Goal: Information Seeking & Learning: Learn about a topic

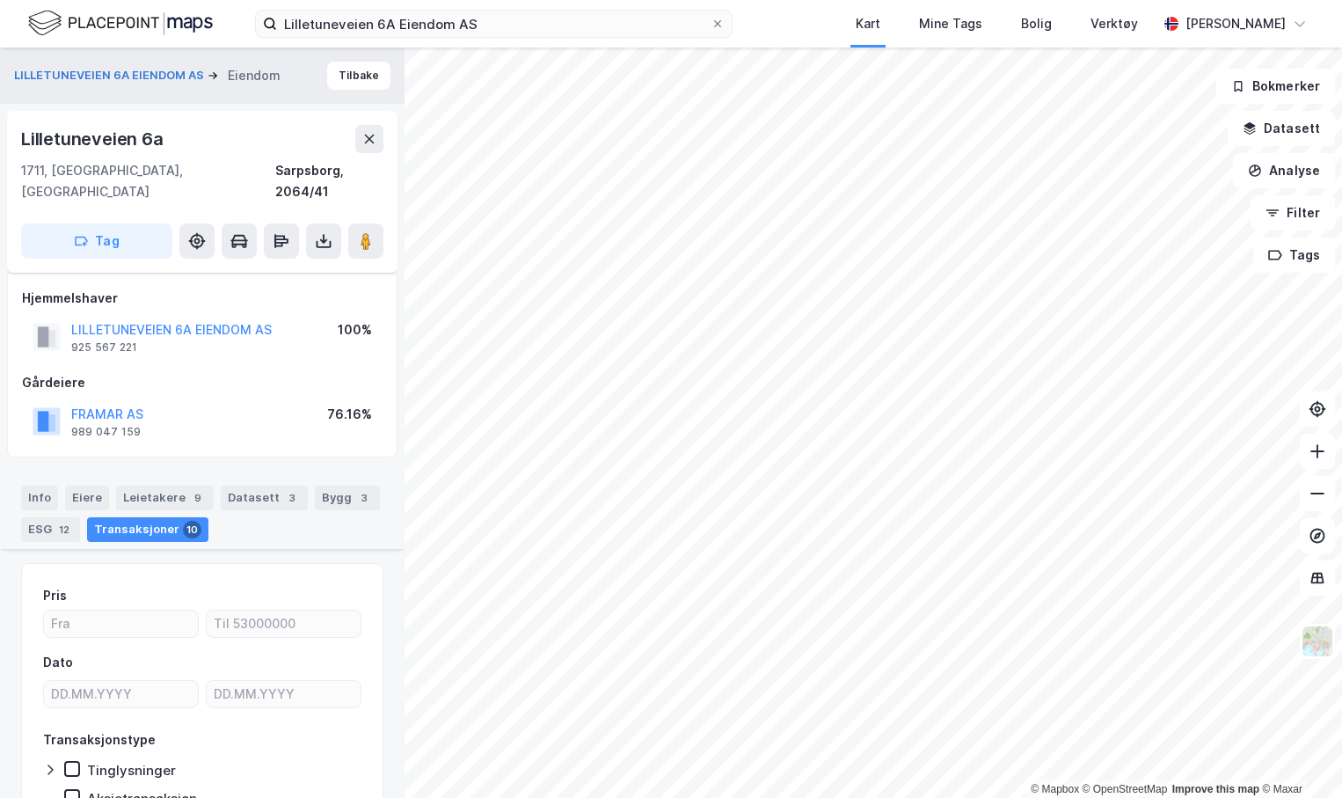
scroll to position [2183, 0]
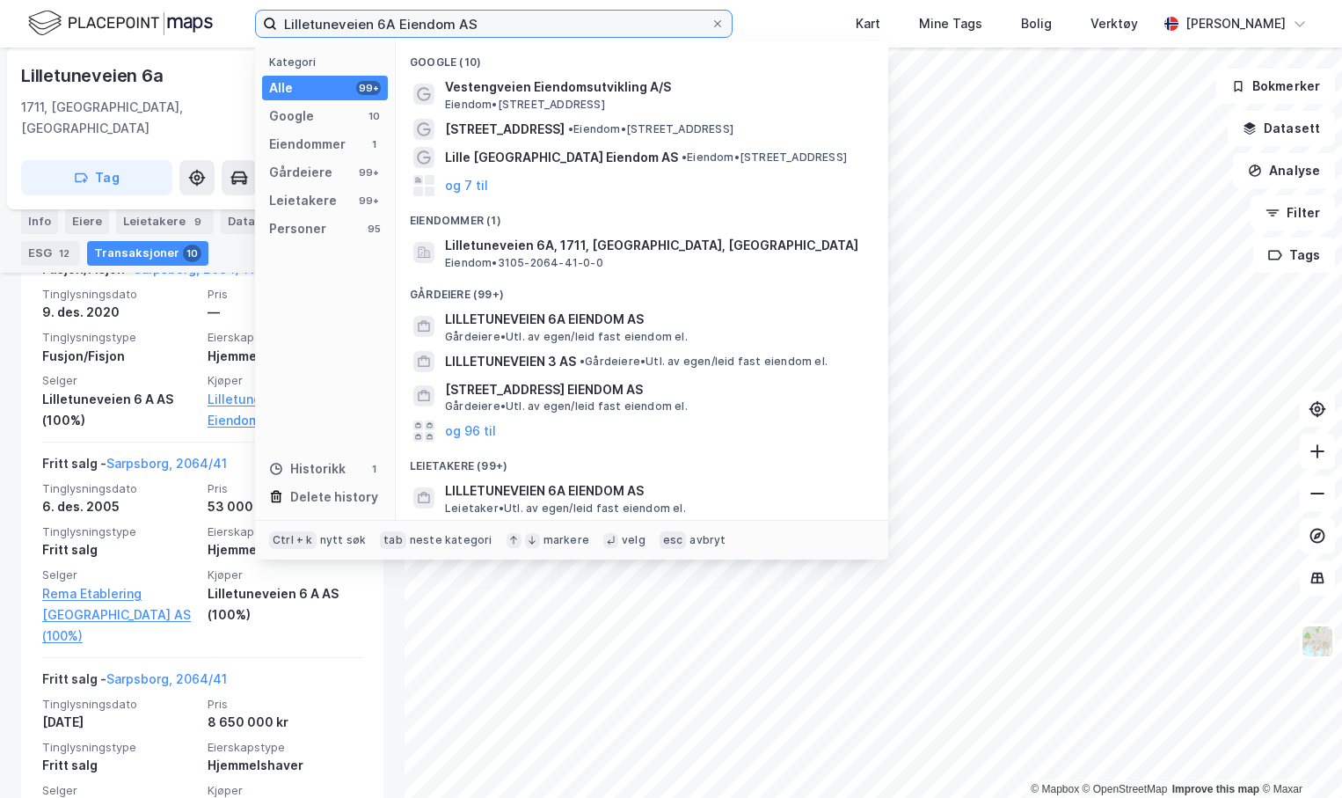
click at [499, 17] on input "Lilletuneveien 6A Eiendom AS" at bounding box center [494, 24] width 434 height 26
paste input "Storgata 24-26"
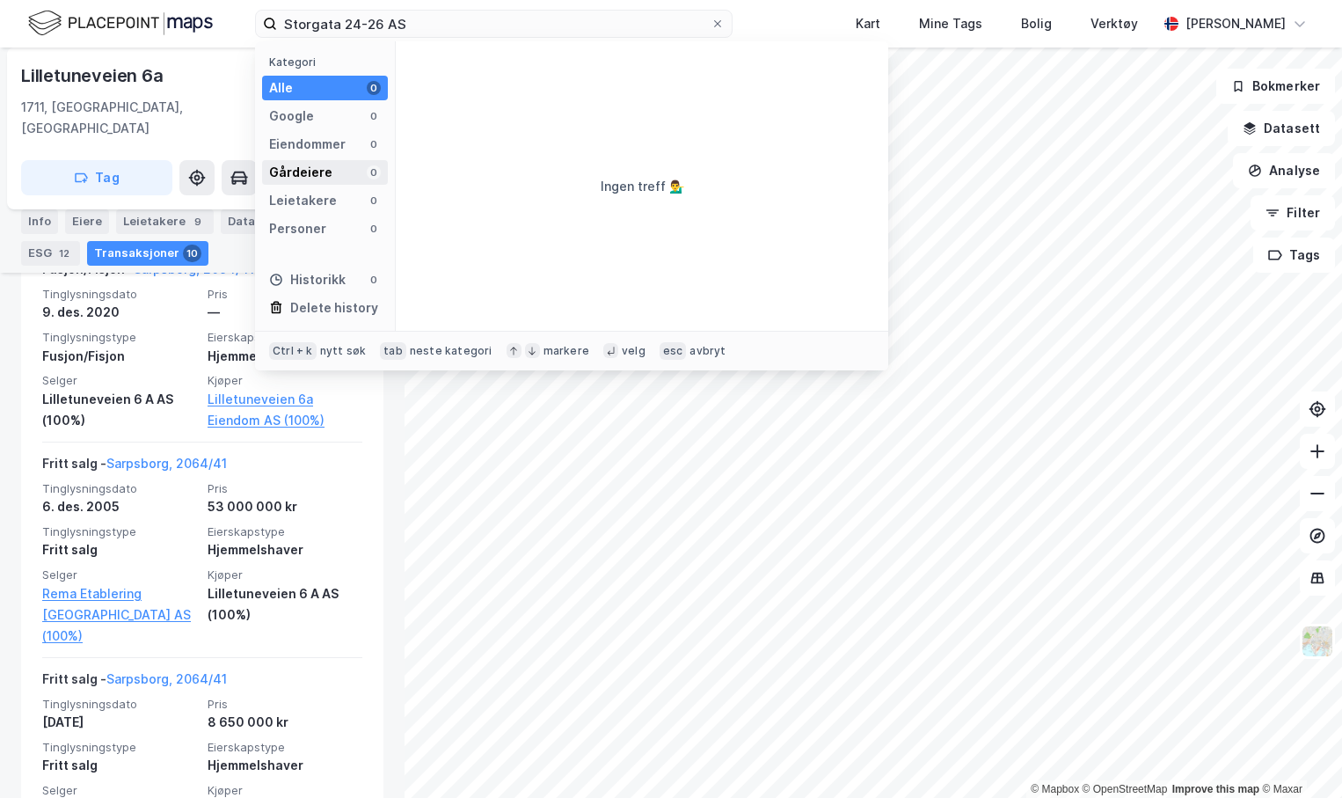
click at [320, 171] on div "Gårdeiere" at bounding box center [300, 172] width 63 height 21
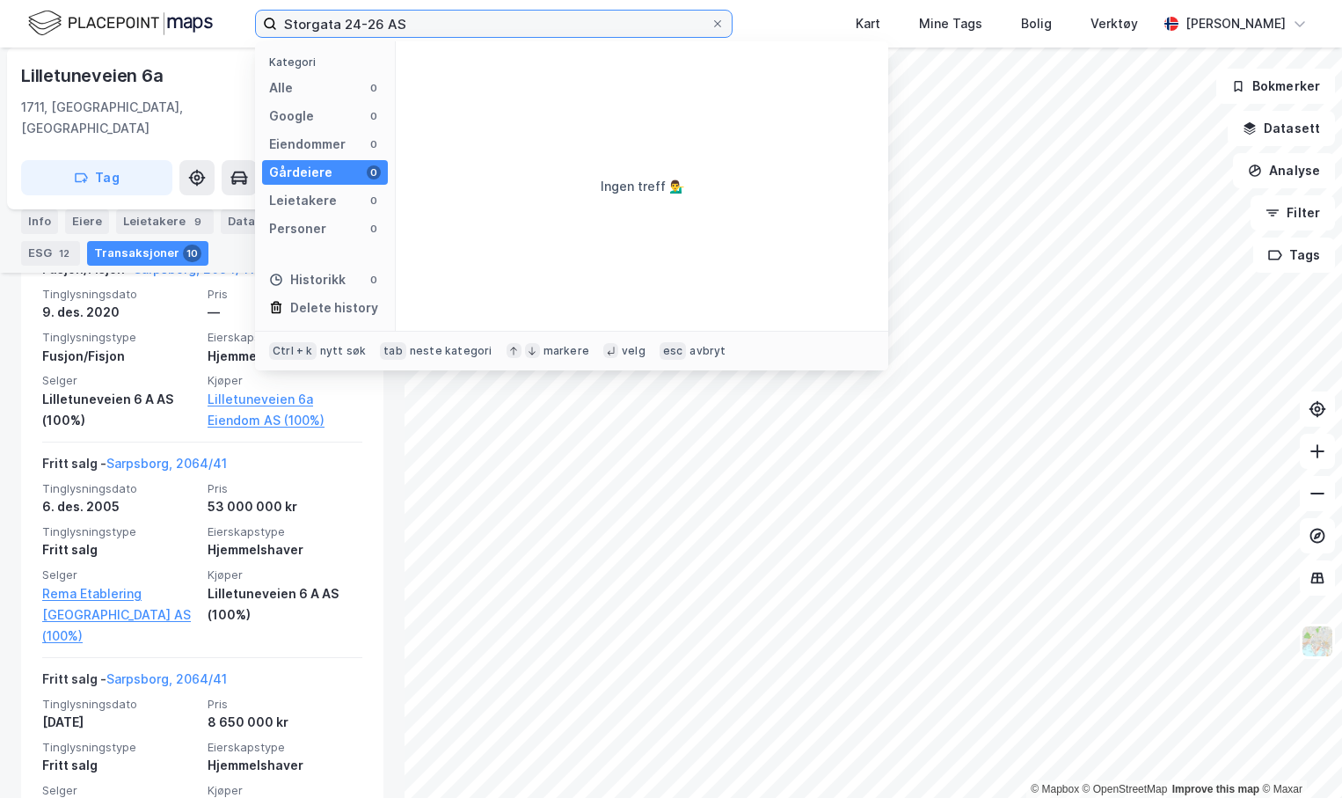
click at [544, 28] on input "Storgata 24-26 AS" at bounding box center [494, 24] width 434 height 26
click at [135, 20] on img at bounding box center [120, 23] width 185 height 31
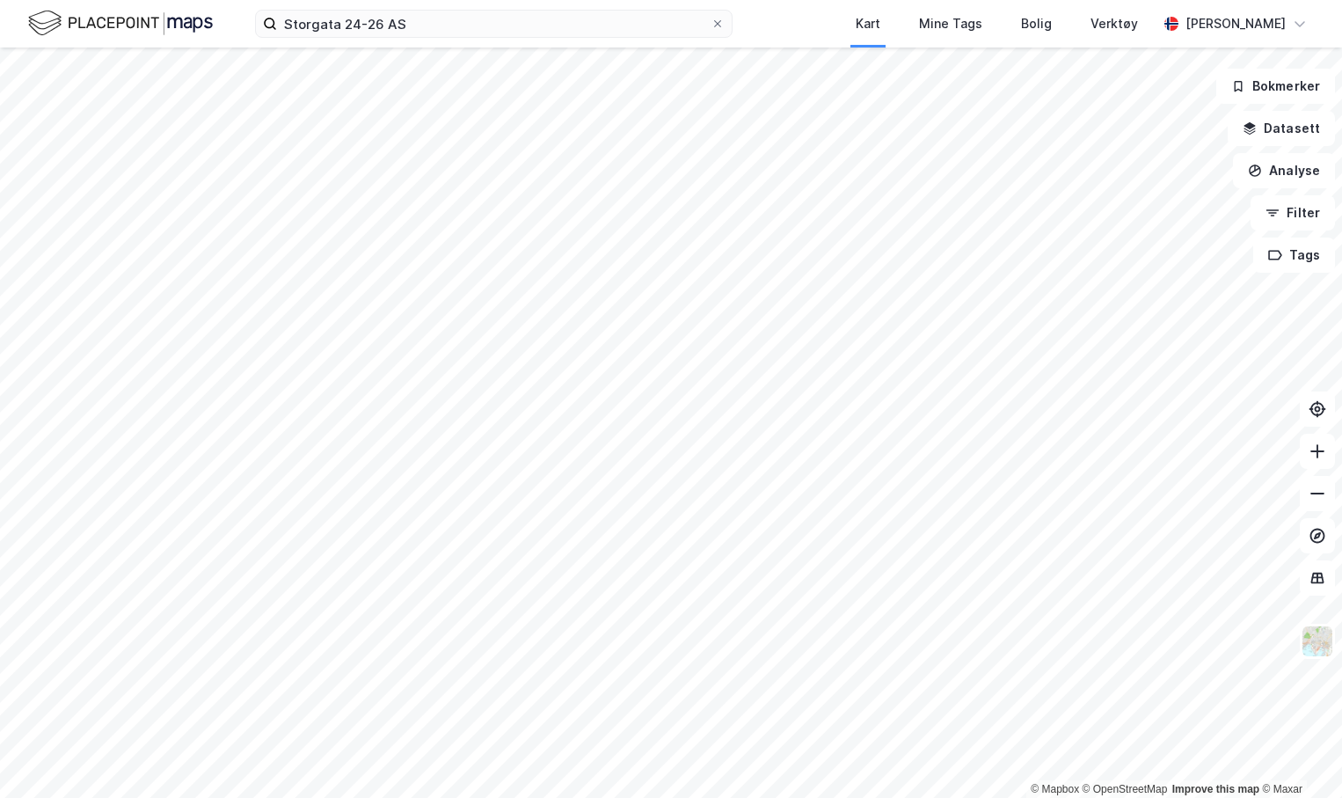
click at [177, 26] on img at bounding box center [120, 23] width 185 height 31
click at [408, 24] on input "Storgata 24-26 AS" at bounding box center [494, 24] width 434 height 26
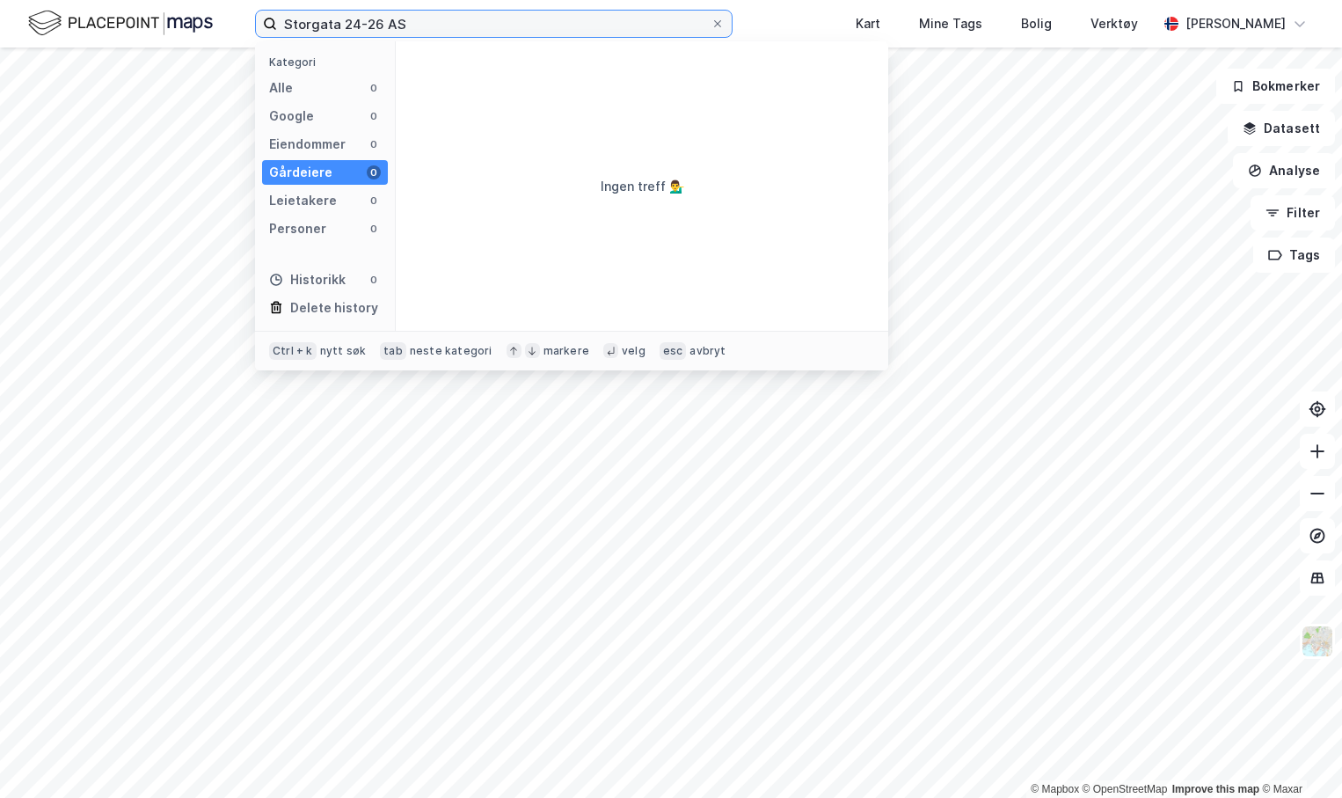
click at [337, 26] on input "Storgata 24-26 AS" at bounding box center [494, 24] width 434 height 26
click at [410, 21] on input "Storgata 24-26 AS" at bounding box center [494, 24] width 434 height 26
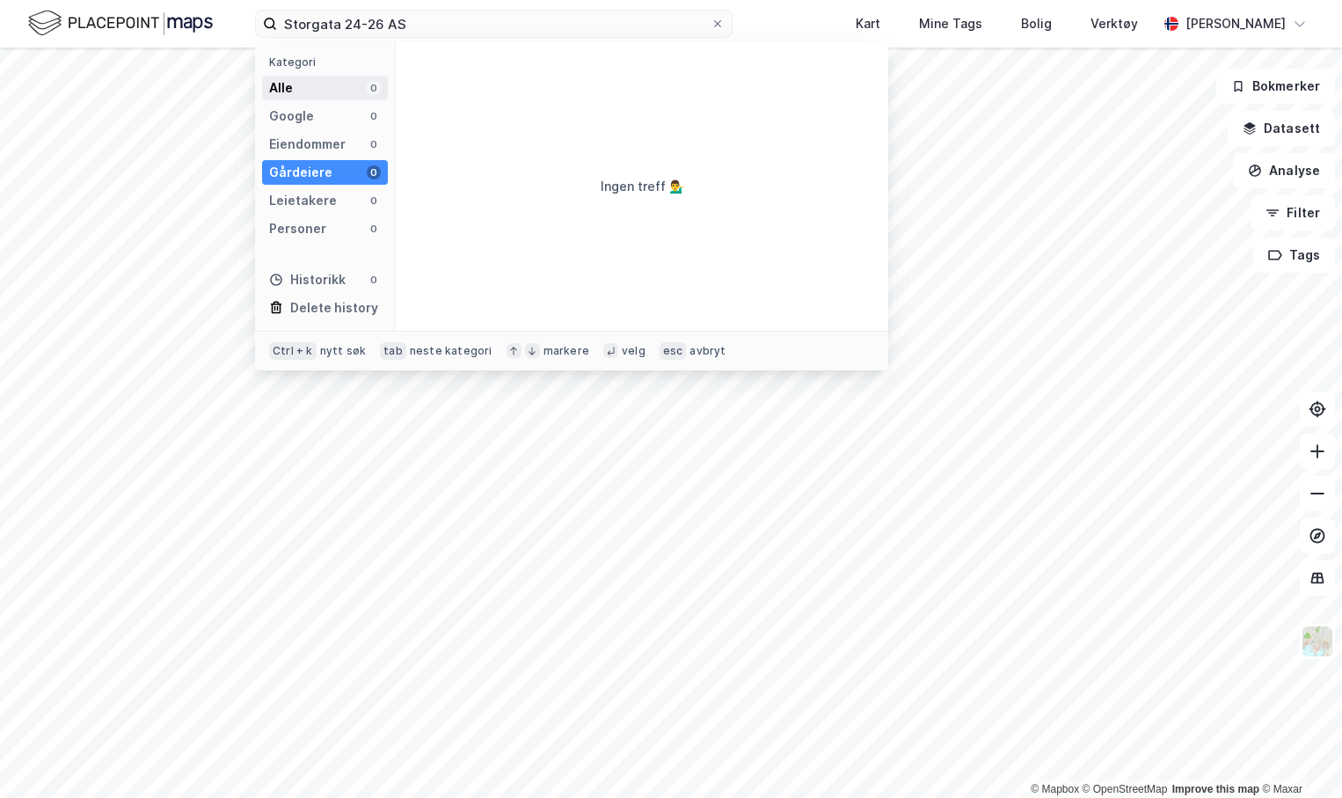
click at [318, 87] on div "Alle 0" at bounding box center [325, 88] width 126 height 25
click at [193, 26] on img at bounding box center [120, 23] width 185 height 31
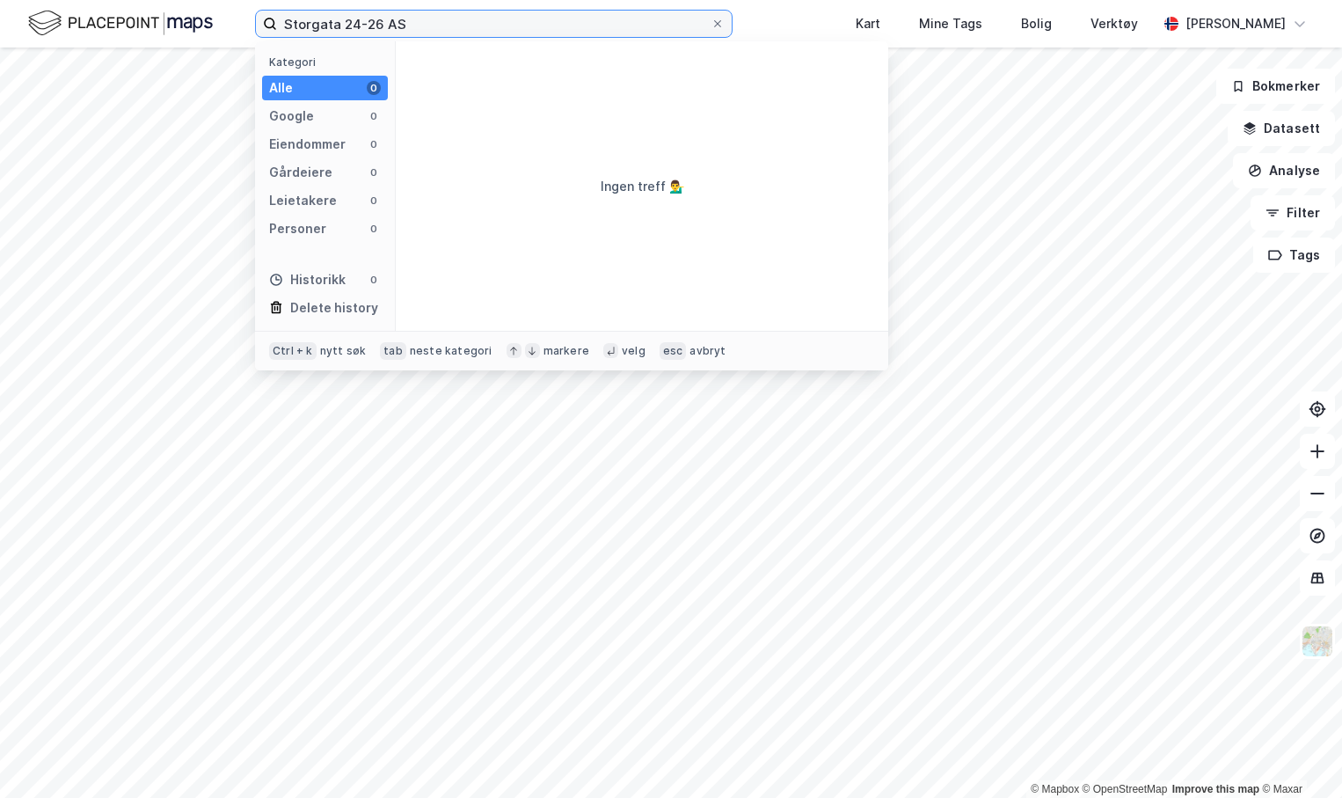
click at [349, 25] on input "Storgata 24-26 AS" at bounding box center [494, 24] width 434 height 26
drag, startPoint x: 363, startPoint y: 25, endPoint x: 448, endPoint y: 38, distance: 86.3
click at [448, 38] on div "Storgata 24-26 AS Kategori Alle 0 Google 0 Eiendommer 0 Gårdeiere 0 Leietakere …" at bounding box center [671, 23] width 1342 height 47
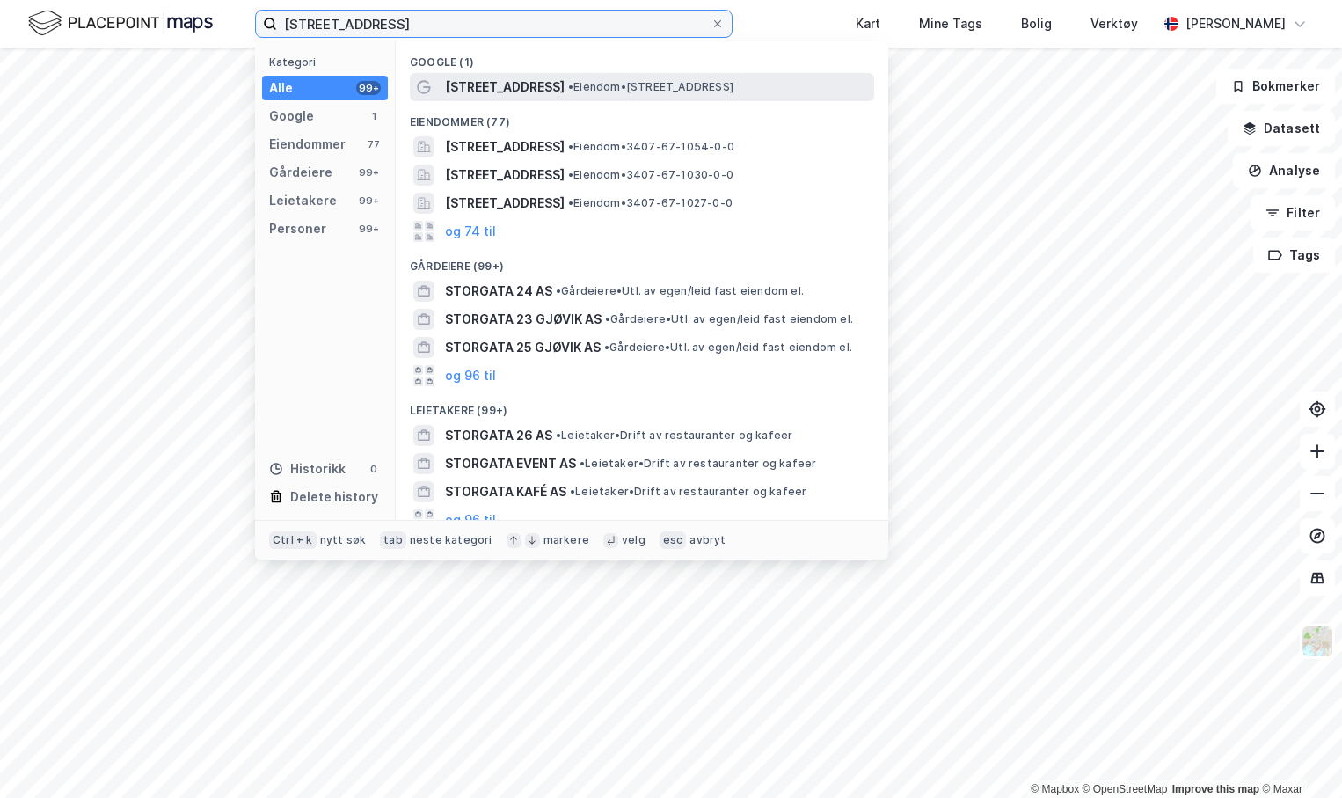
type input "[STREET_ADDRESS]"
click at [494, 88] on span "[STREET_ADDRESS]" at bounding box center [505, 87] width 120 height 21
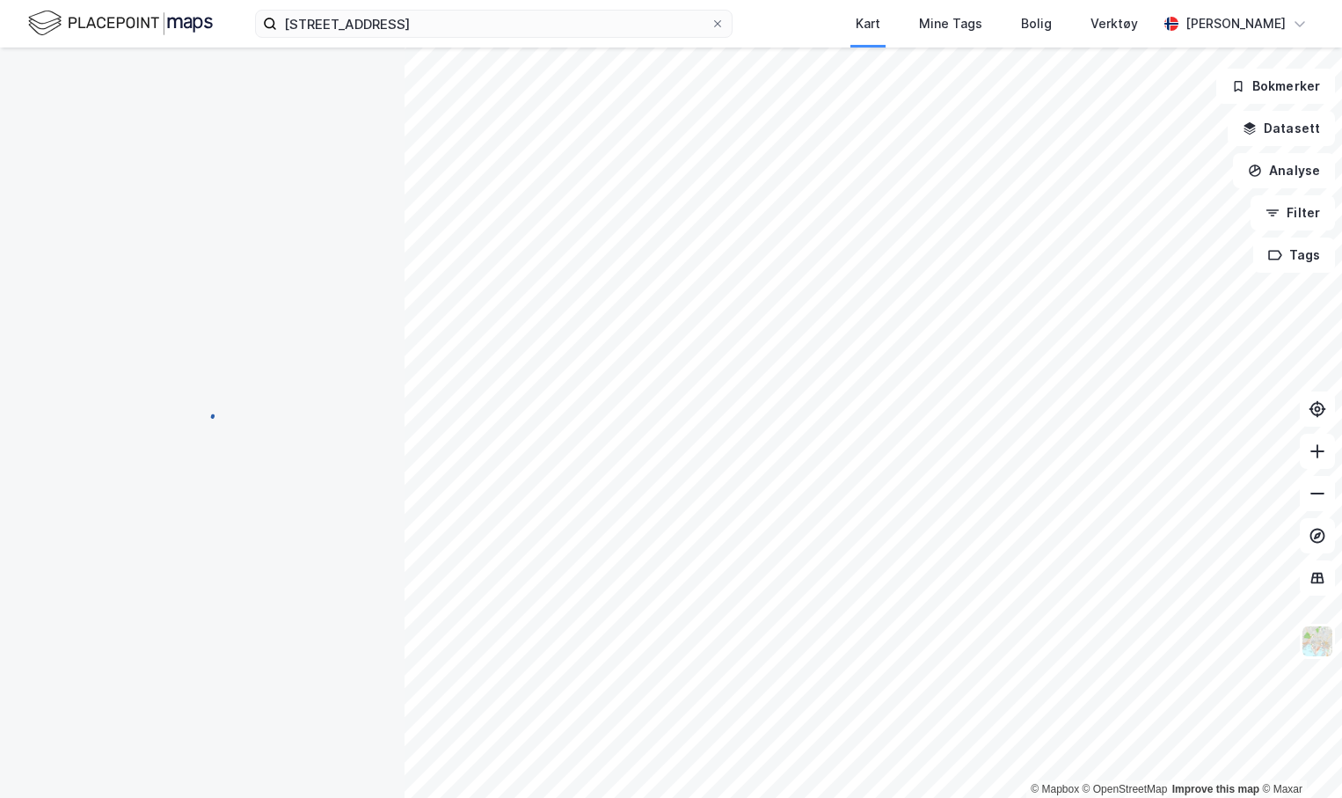
scroll to position [17, 0]
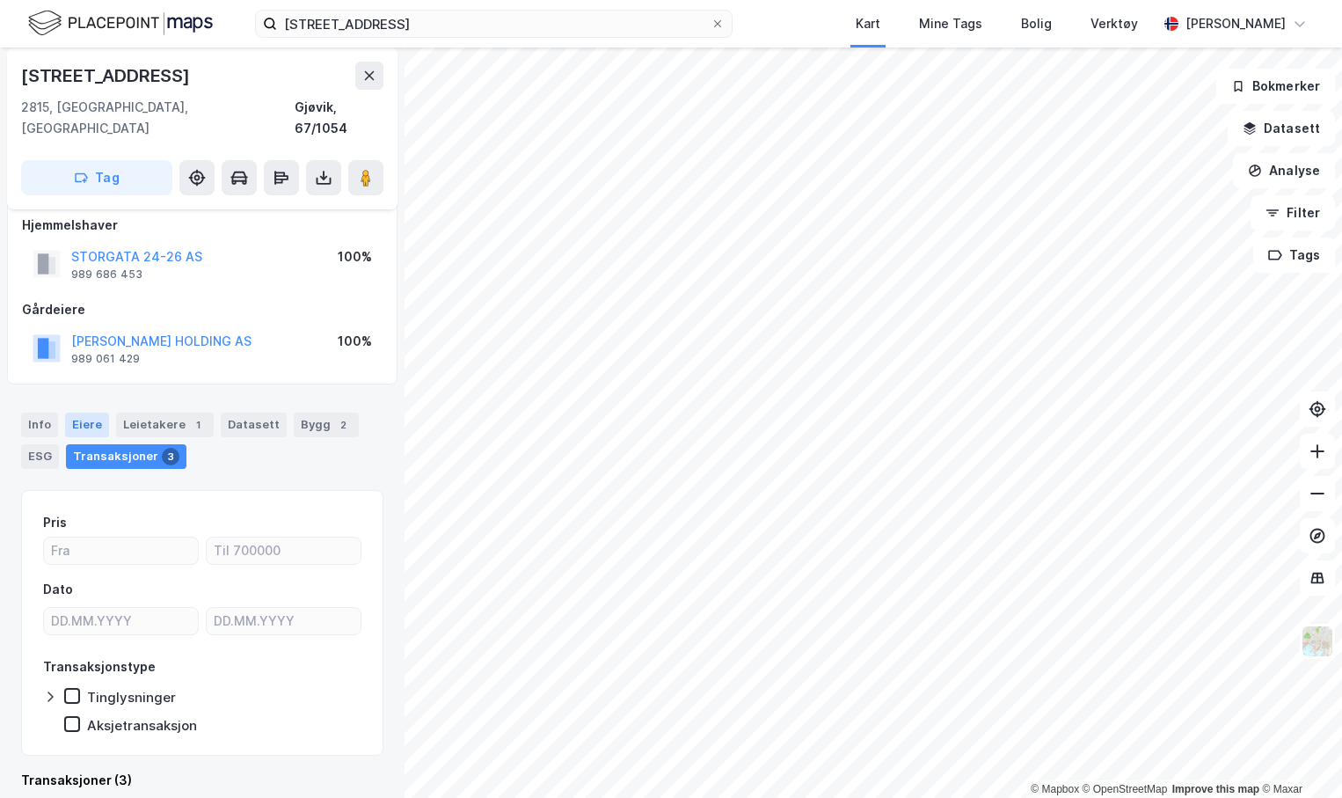
click at [104, 414] on div "Eiere" at bounding box center [87, 424] width 44 height 25
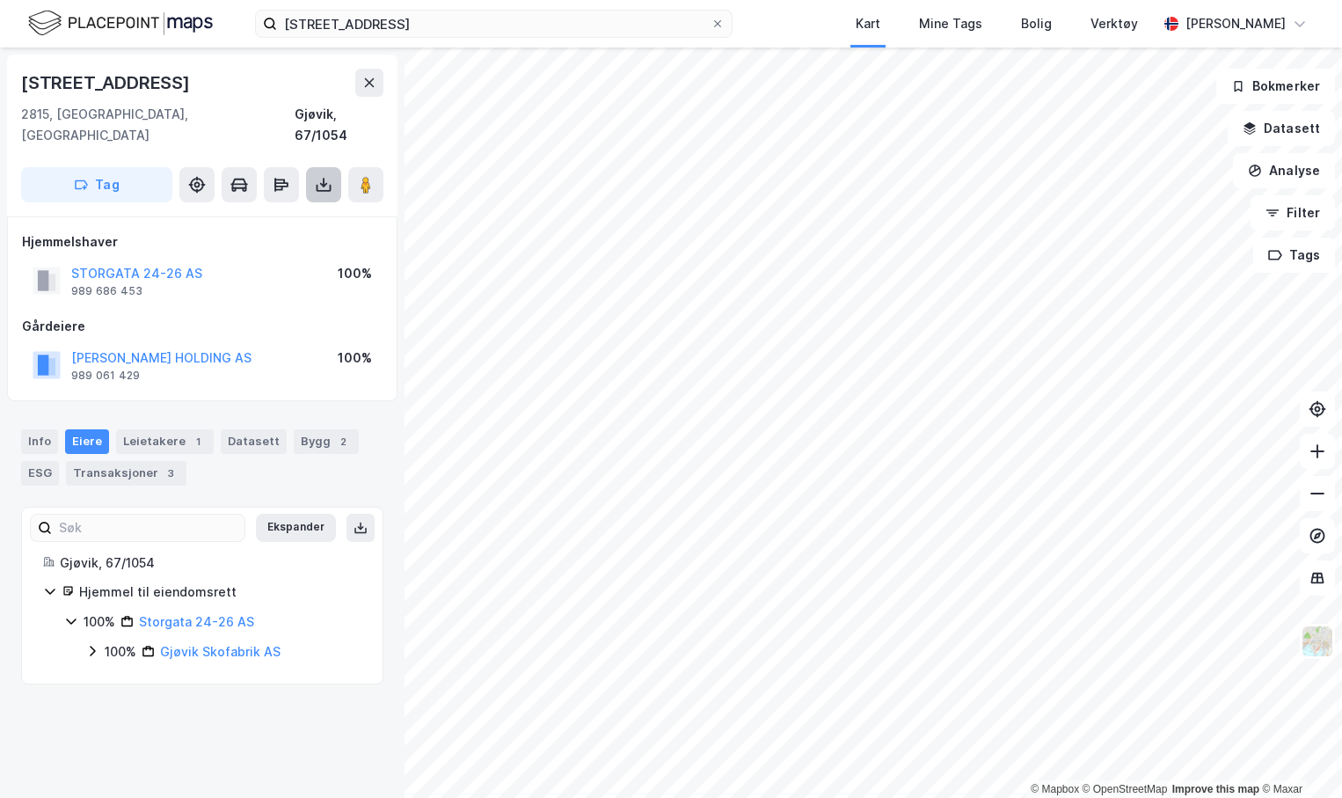
click at [329, 178] on button at bounding box center [323, 184] width 35 height 35
click at [311, 206] on div "Last ned grunnbok" at bounding box center [247, 220] width 187 height 28
click at [297, 706] on div "[STREET_ADDRESS], Innlandet [GEOGRAPHIC_DATA], 67/1054 Tag Last ned grunnbok La…" at bounding box center [202, 422] width 405 height 750
click at [1313, 581] on icon at bounding box center [1317, 577] width 13 height 11
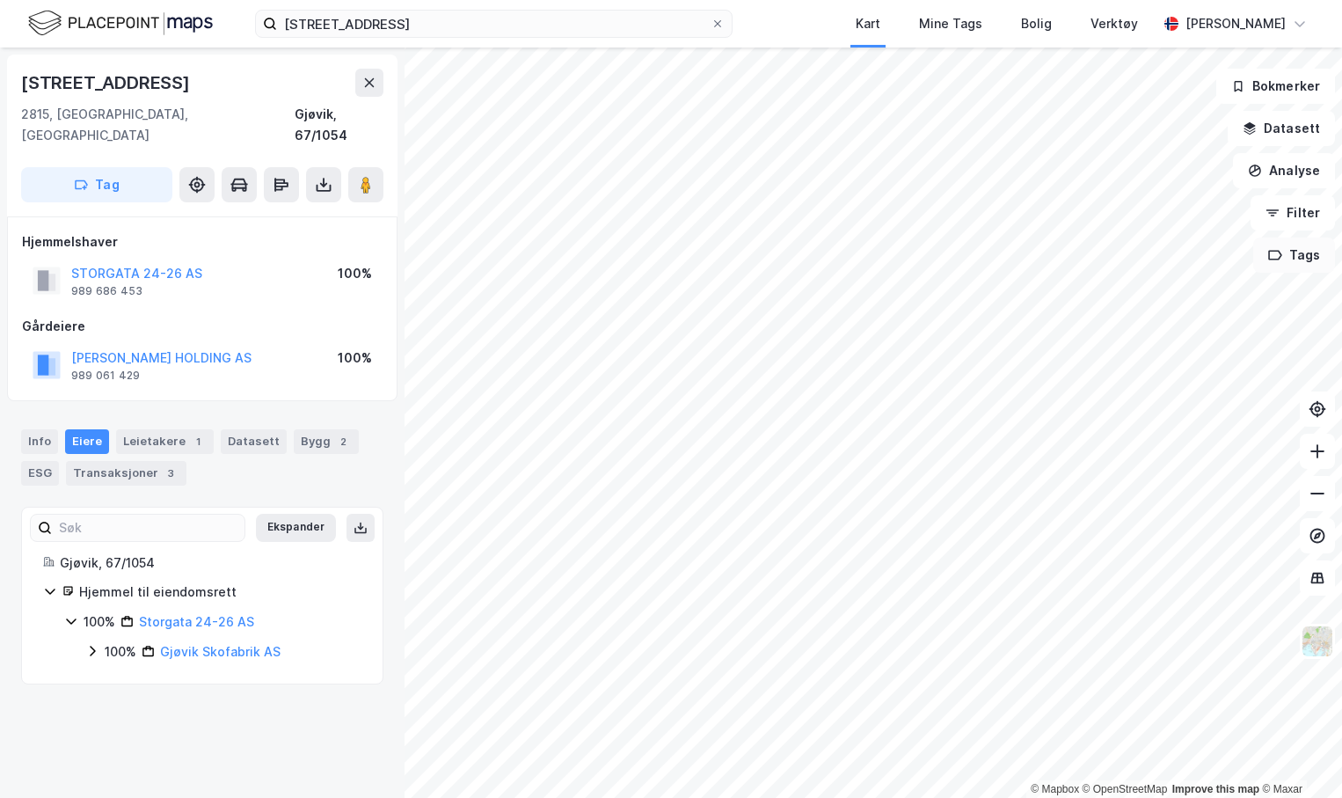
click at [1301, 245] on button "Tags" at bounding box center [1294, 254] width 82 height 35
click at [1301, 217] on button "Filter" at bounding box center [1292, 212] width 84 height 35
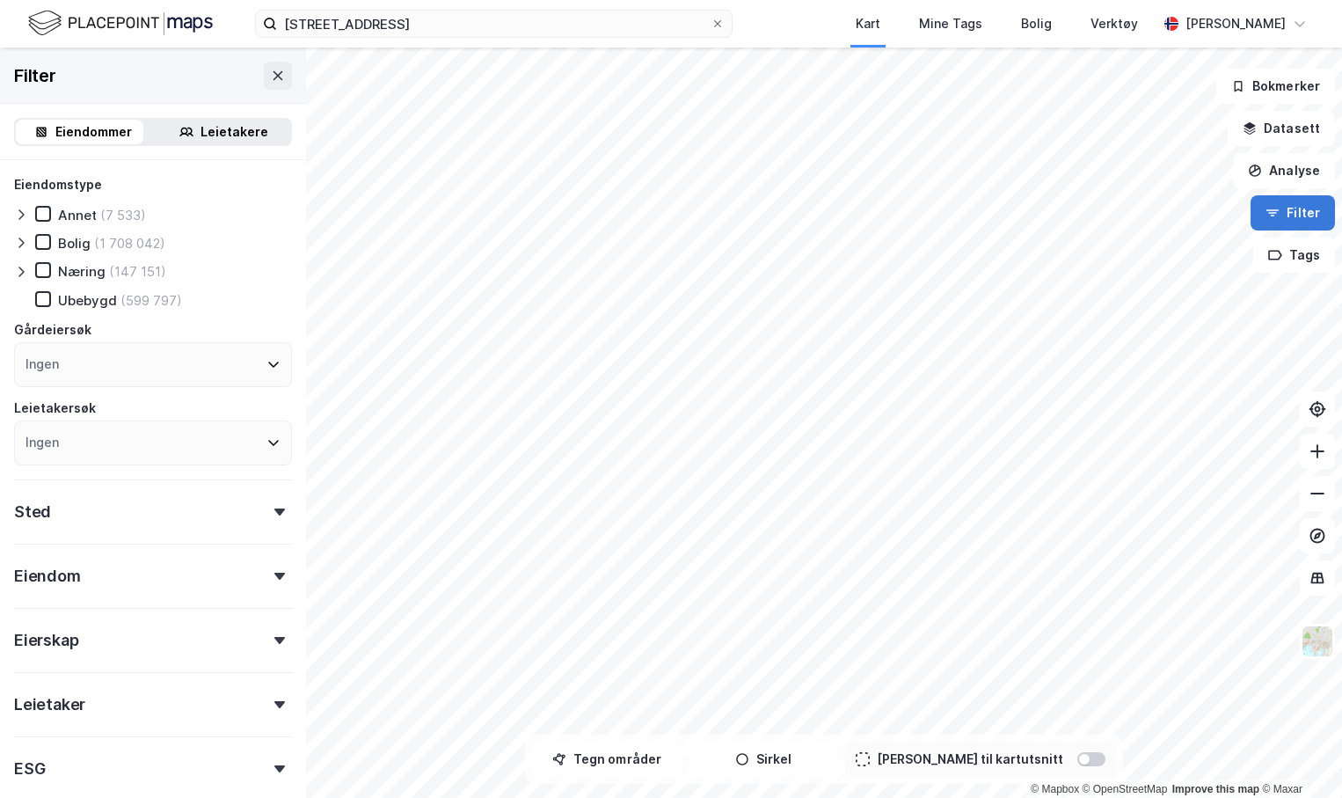
click at [1305, 218] on button "Filter" at bounding box center [1292, 212] width 84 height 35
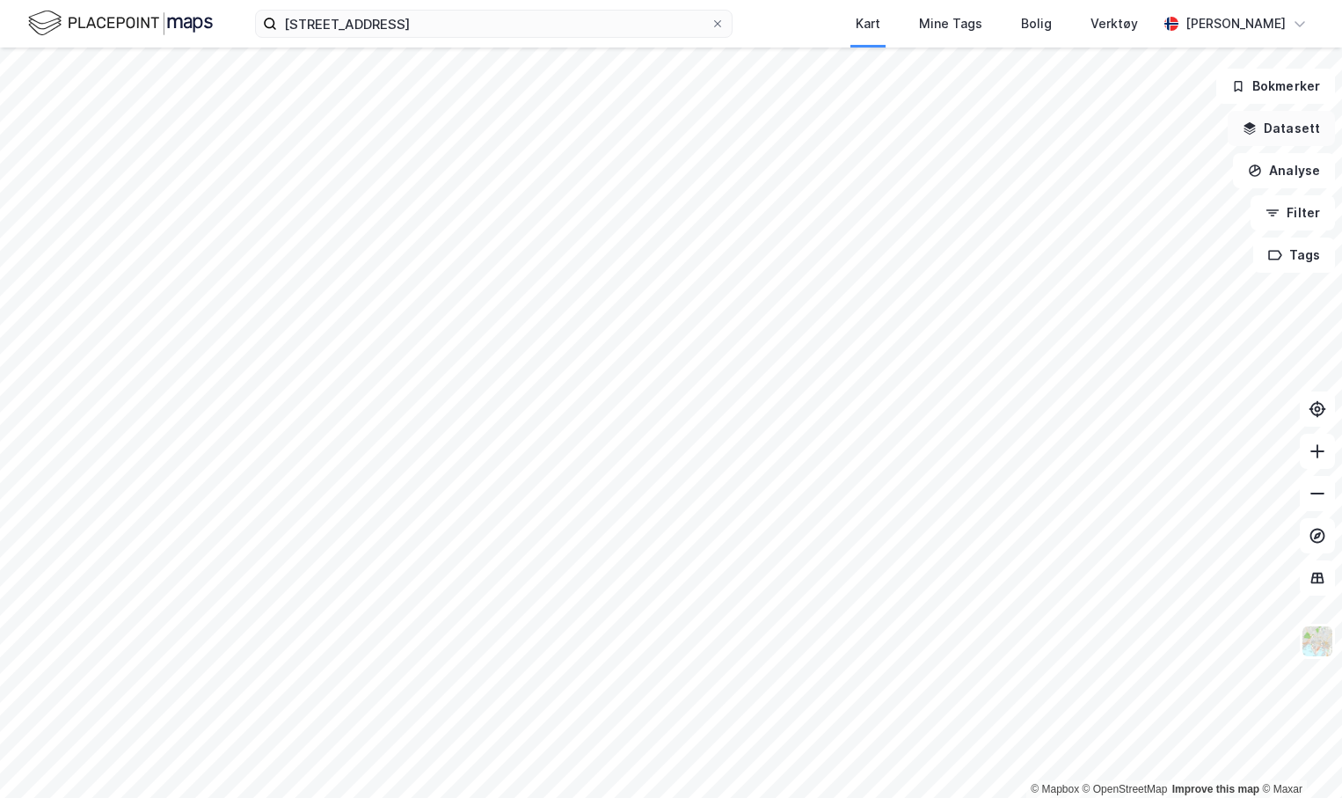
click at [1277, 127] on button "Datasett" at bounding box center [1281, 128] width 107 height 35
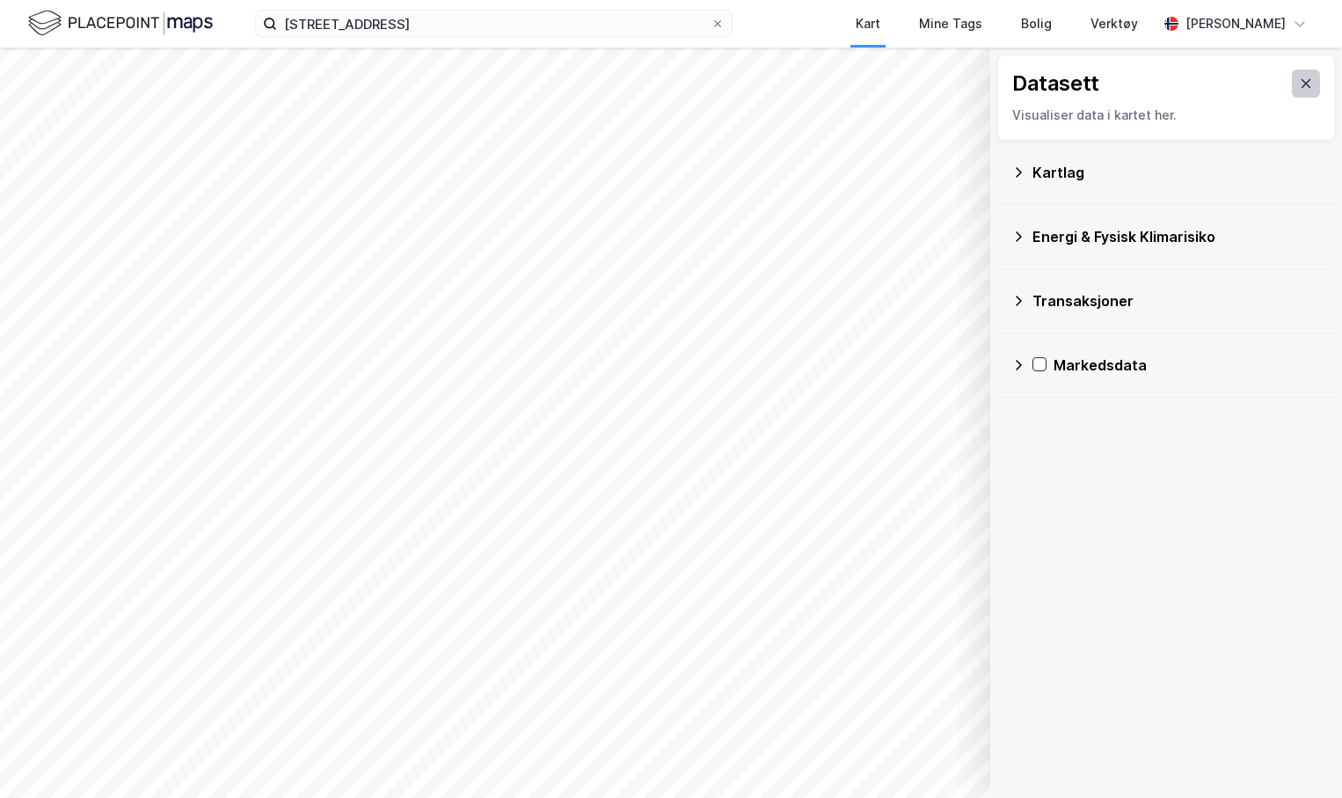
click at [1301, 82] on icon at bounding box center [1306, 83] width 10 height 9
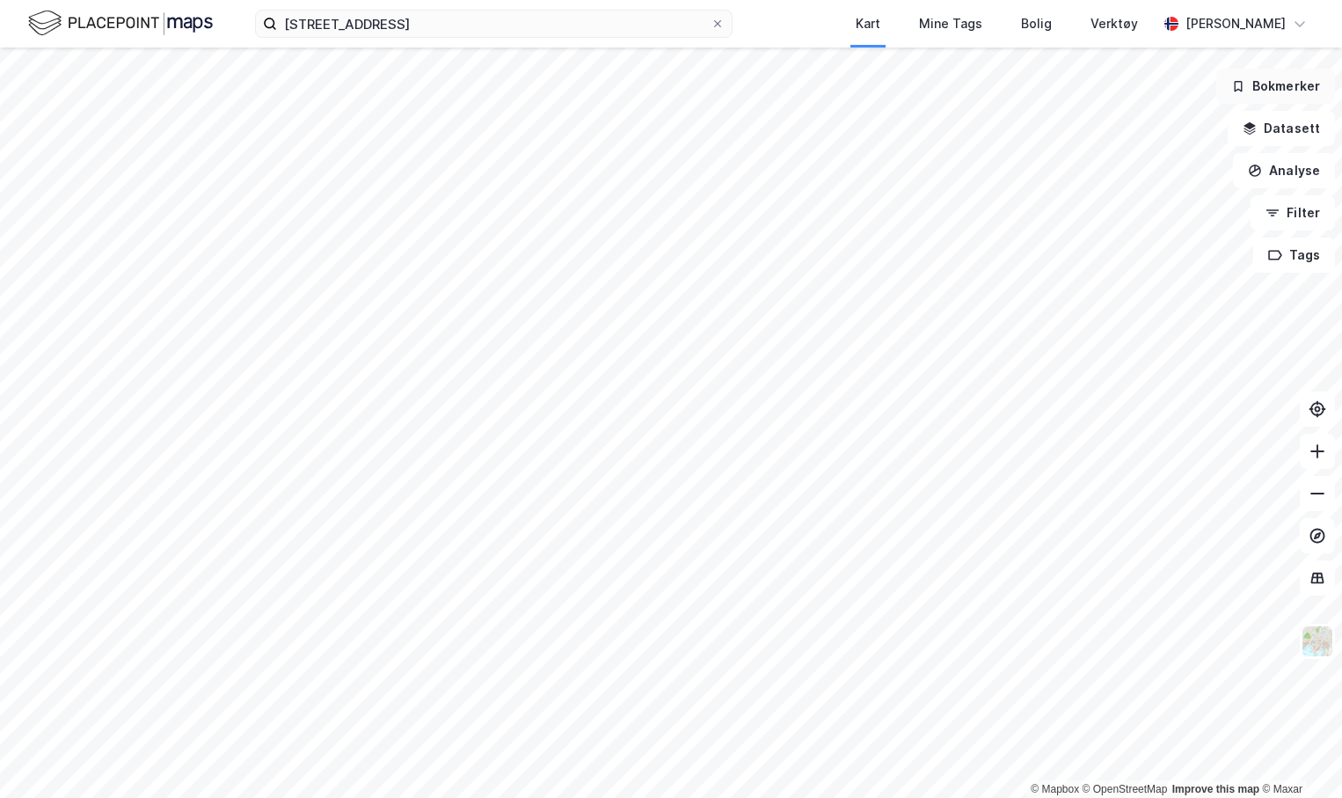
click at [1292, 90] on button "Bokmerker" at bounding box center [1275, 86] width 119 height 35
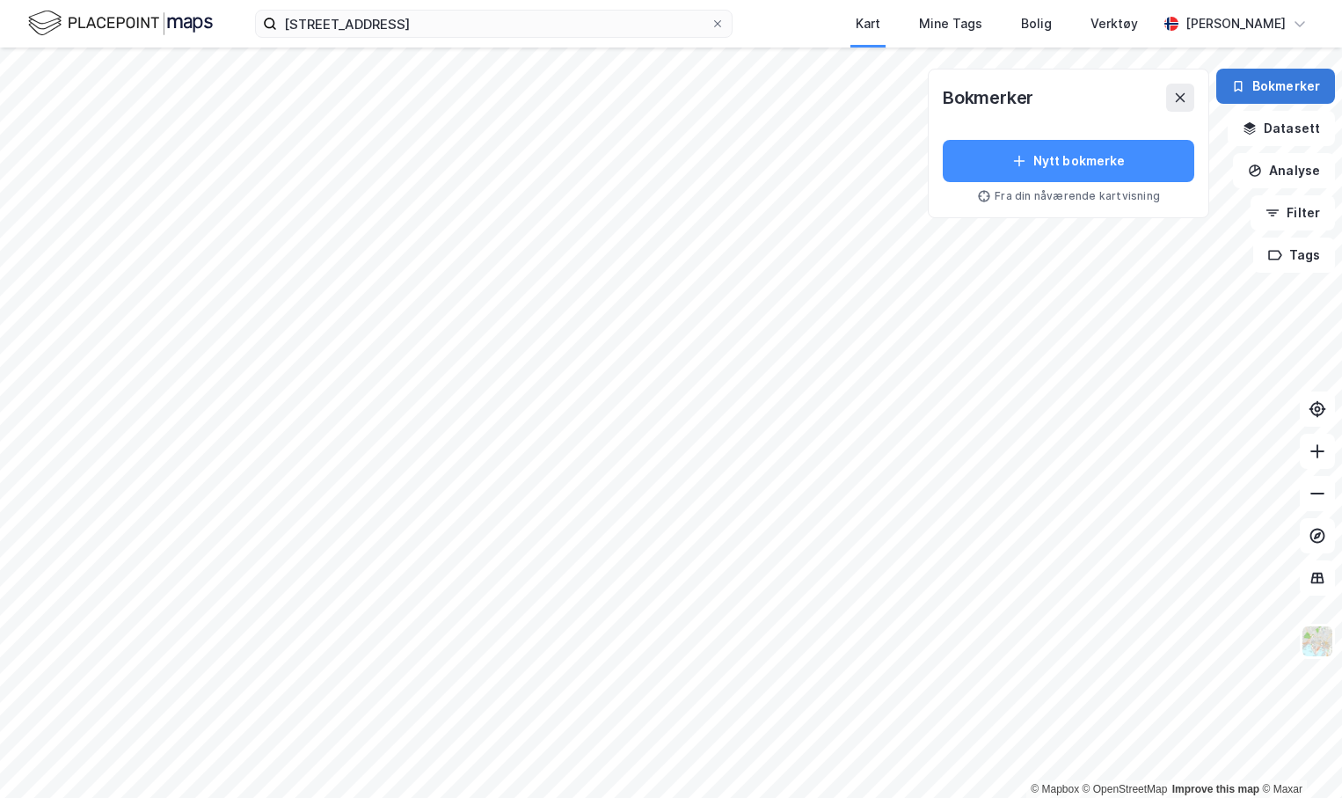
click at [1292, 90] on button "Bokmerker" at bounding box center [1275, 86] width 119 height 35
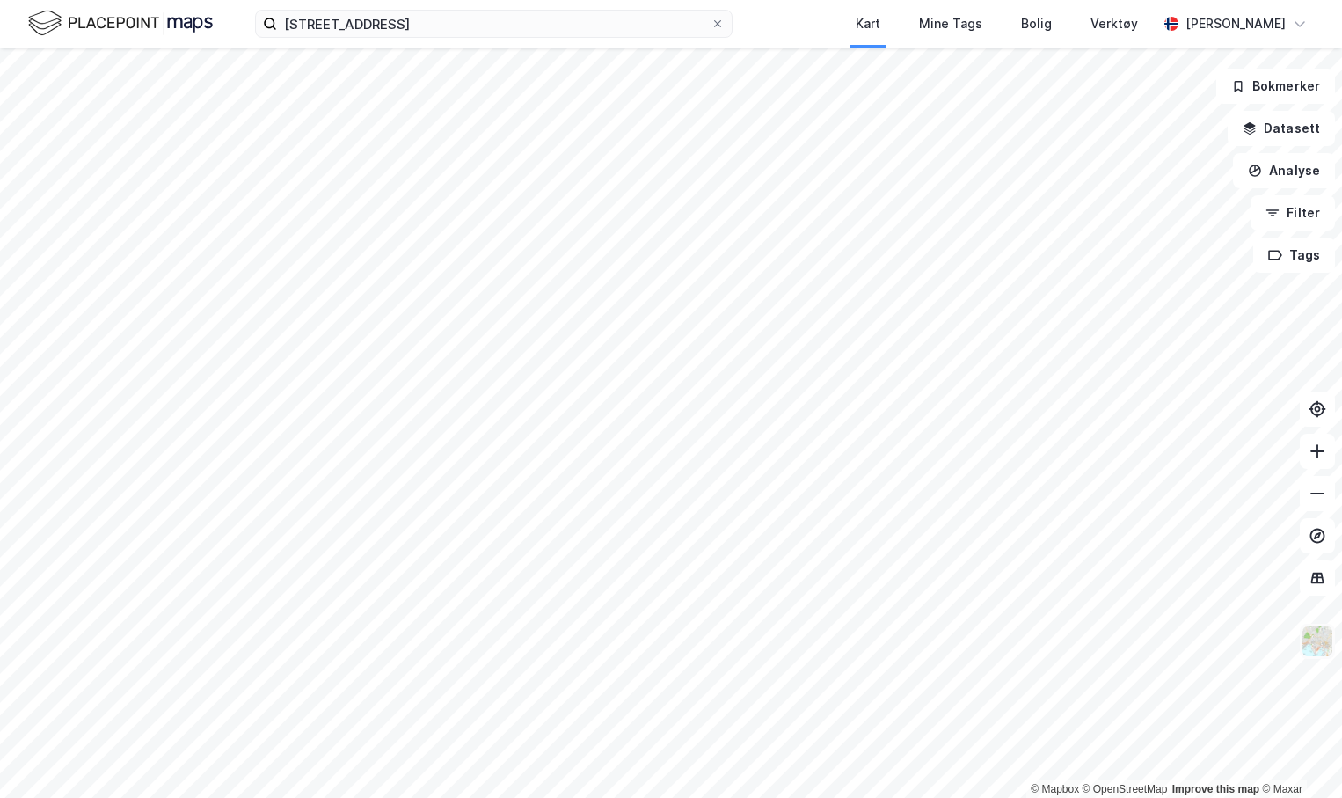
click at [1322, 645] on img at bounding box center [1317, 640] width 33 height 33
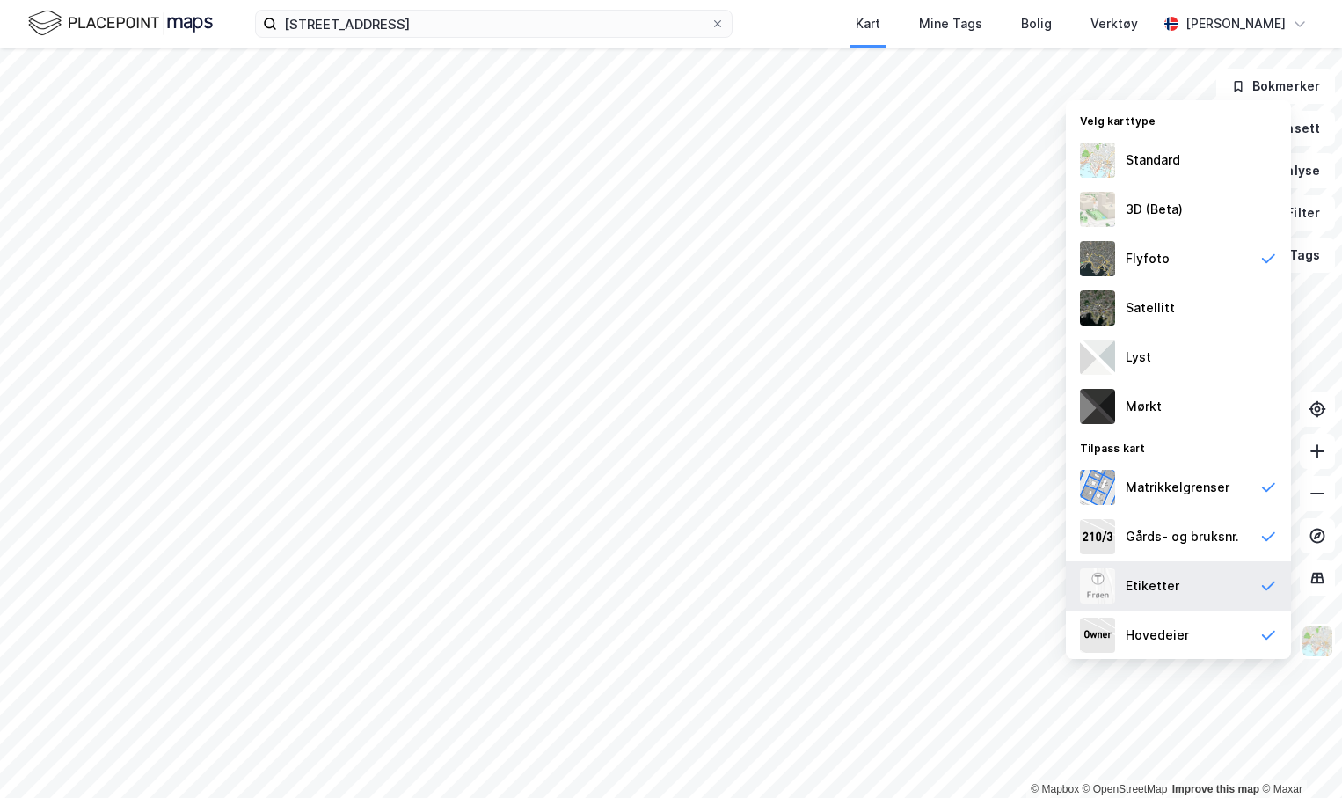
scroll to position [4, 0]
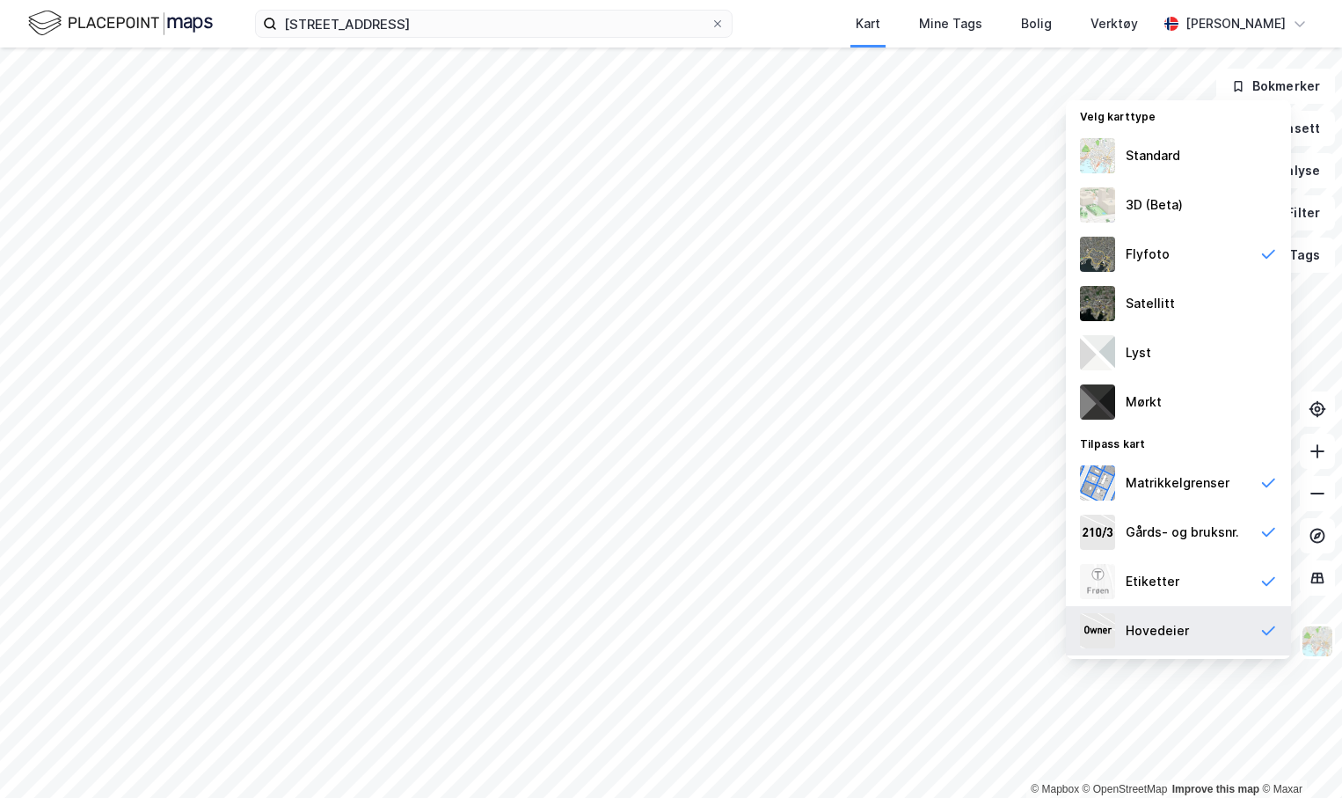
click at [1170, 631] on div "Hovedeier" at bounding box center [1157, 630] width 63 height 21
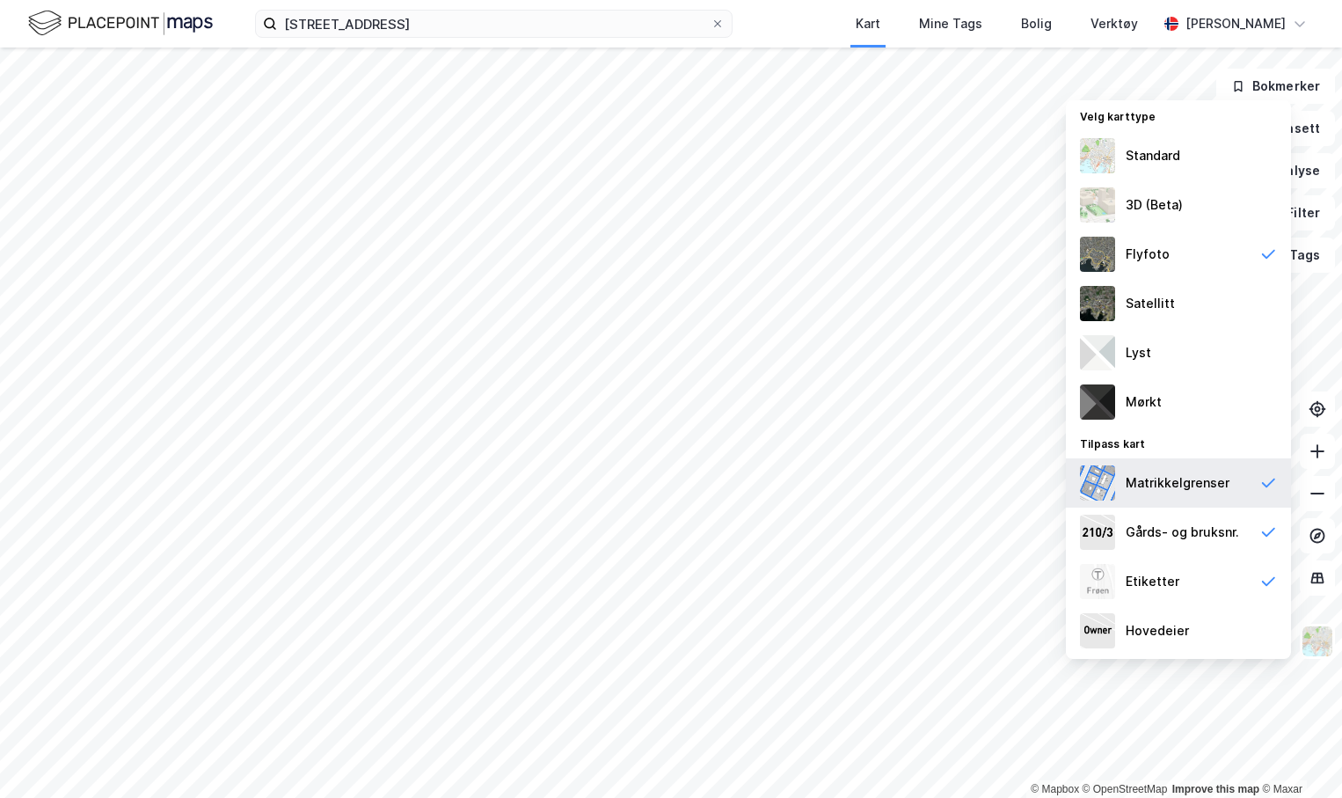
click at [1174, 477] on div "Matrikkelgrenser" at bounding box center [1178, 482] width 104 height 21
click at [1192, 541] on div "Gårds- og bruksnr." at bounding box center [1182, 531] width 113 height 21
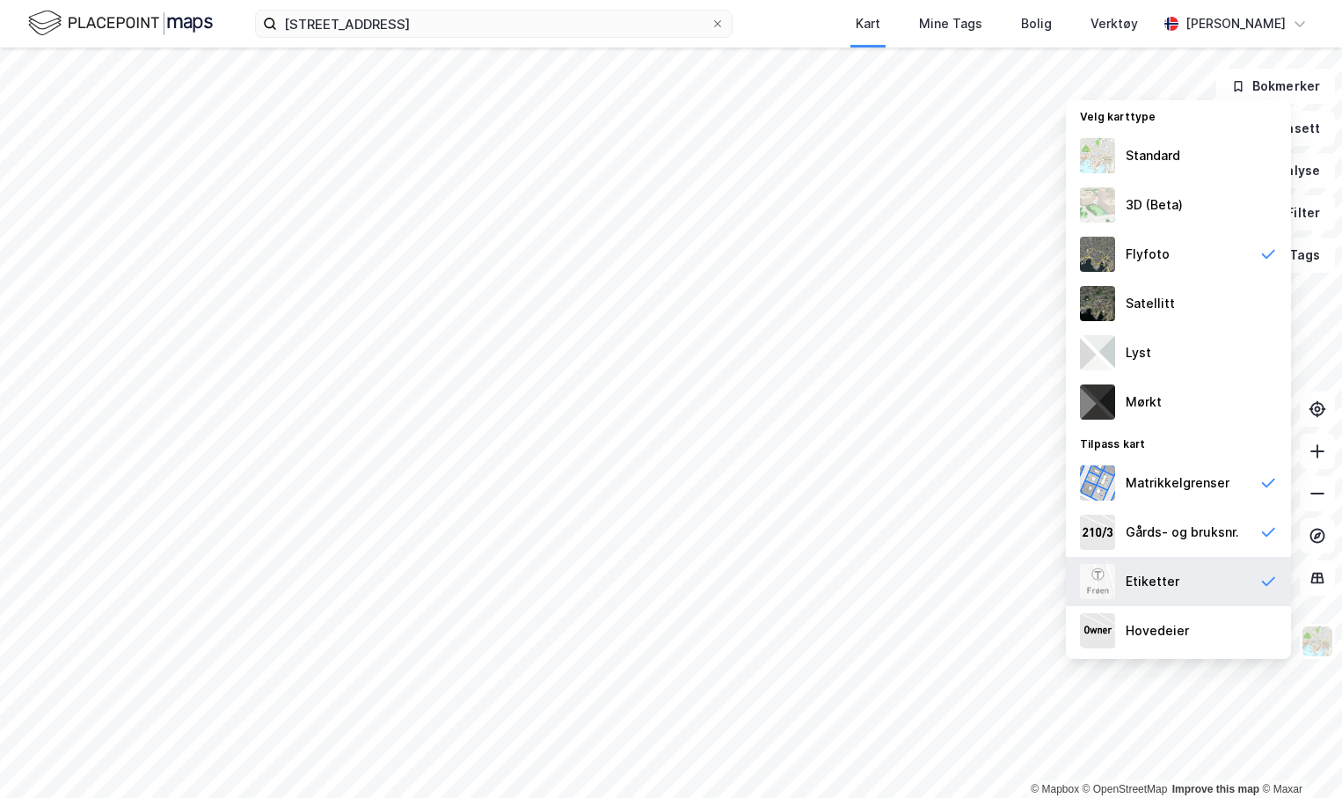
click at [1151, 584] on div "Etiketter" at bounding box center [1153, 581] width 54 height 21
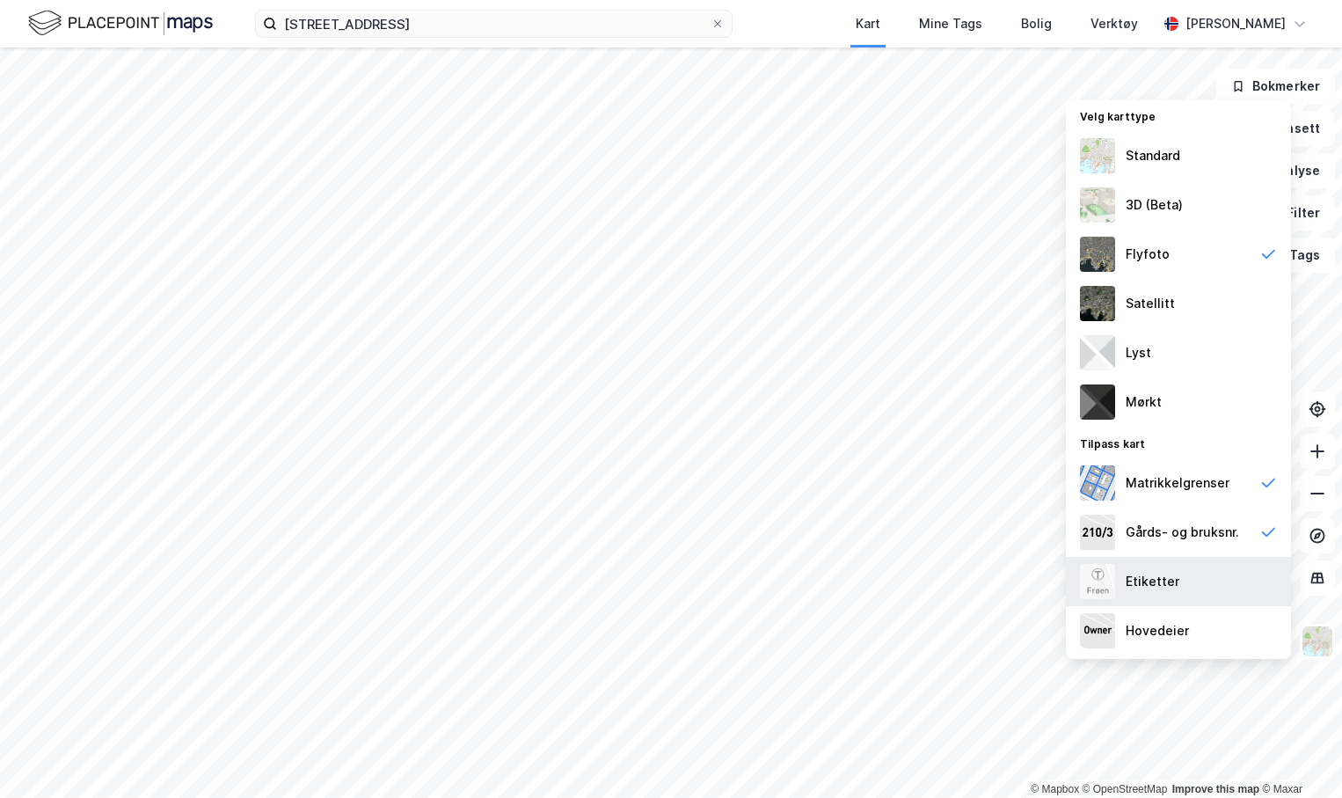
click at [1151, 584] on div "Etiketter" at bounding box center [1153, 581] width 54 height 21
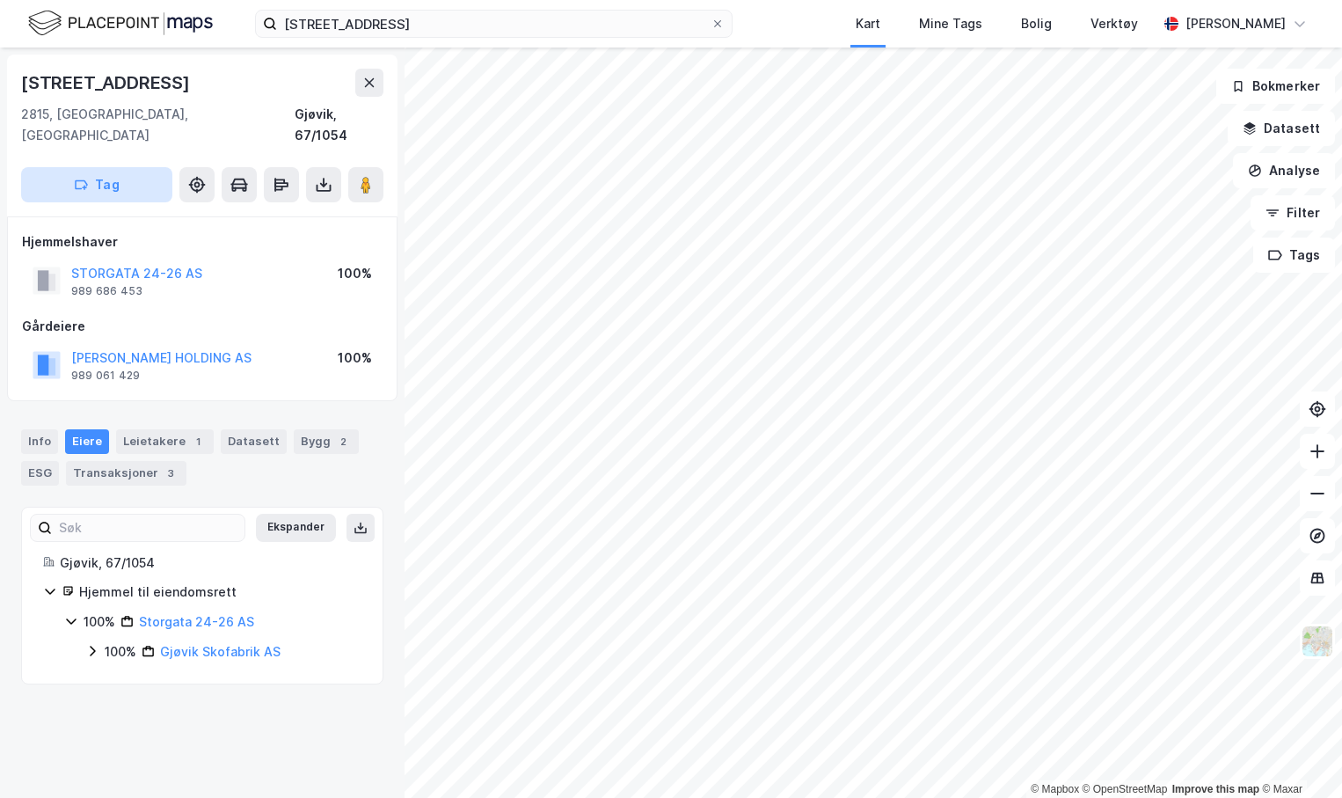
click at [148, 175] on button "Tag" at bounding box center [96, 184] width 151 height 35
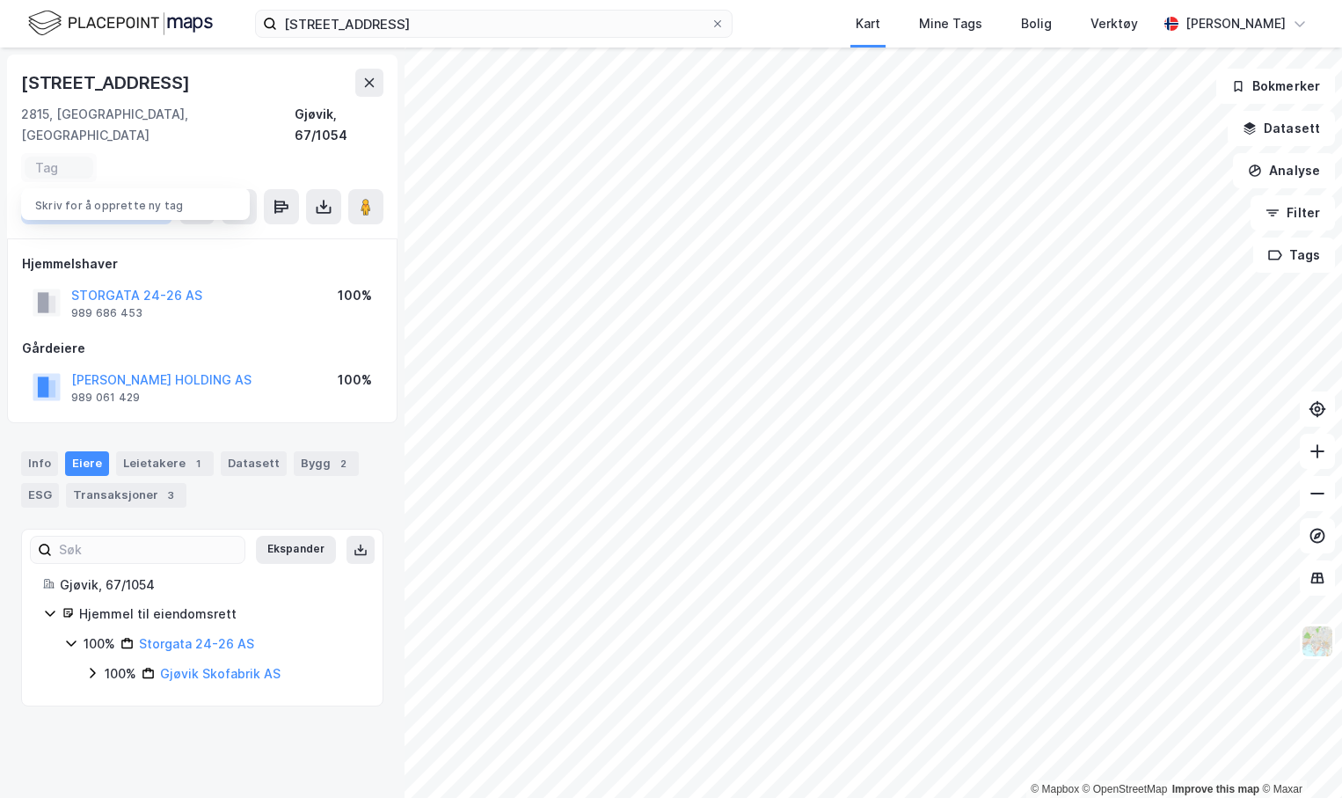
click at [165, 152] on div "[STREET_ADDRESS], Innlandet [GEOGRAPHIC_DATA], 67/1054 Tag Skriv for å opprette…" at bounding box center [202, 147] width 390 height 184
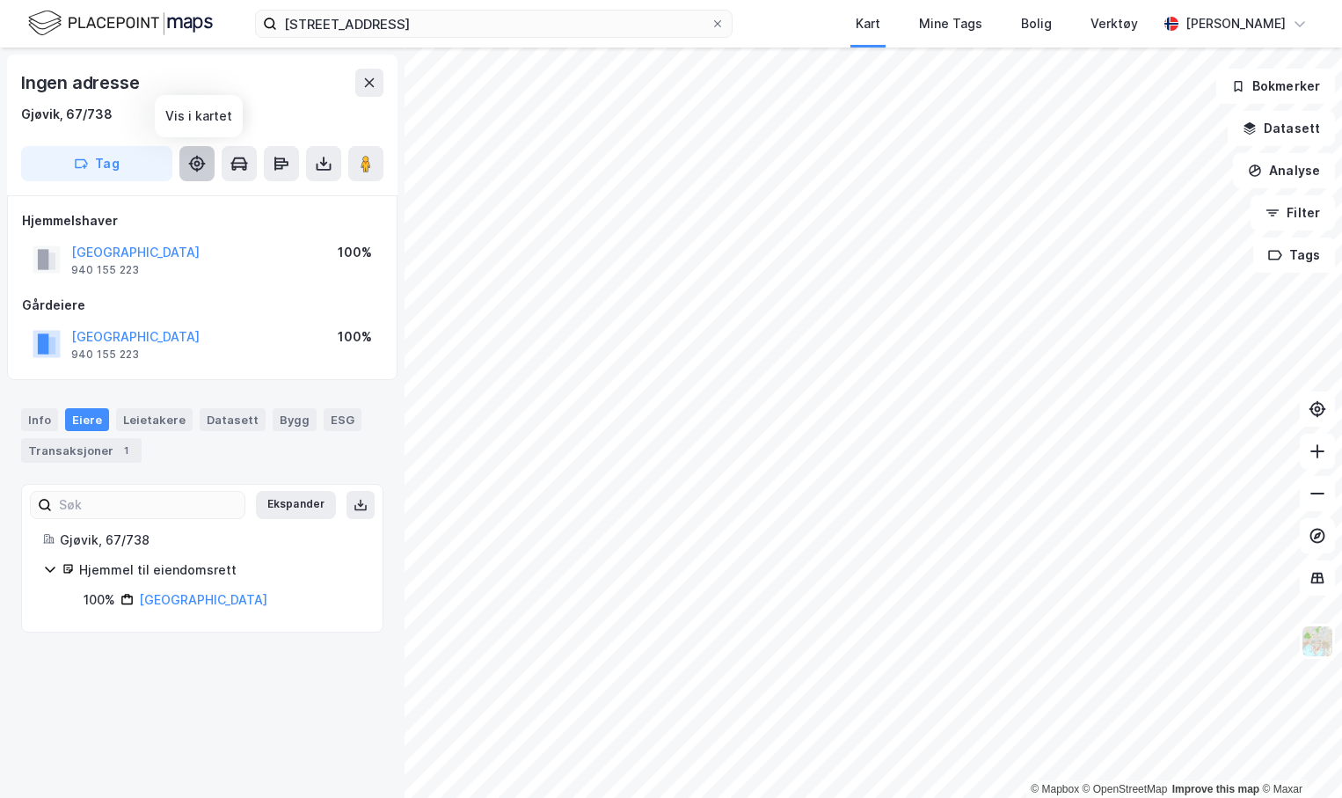
click at [204, 164] on icon at bounding box center [203, 164] width 4 height 2
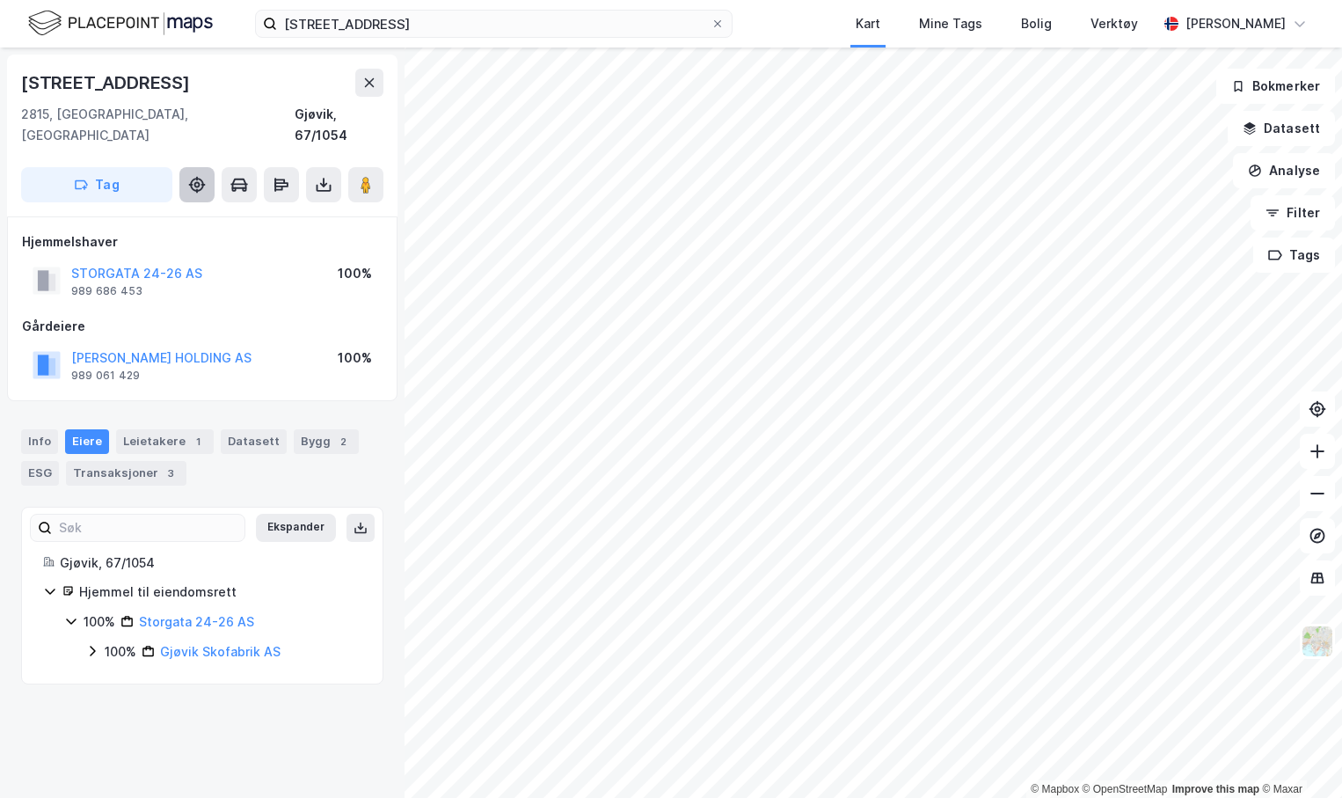
click at [200, 178] on icon at bounding box center [197, 185] width 14 height 14
click at [808, 347] on div "© Mapbox © OpenStreetMap Improve this map © [STREET_ADDRESS][GEOGRAPHIC_DATA], …" at bounding box center [671, 422] width 1342 height 750
click at [372, 177] on button at bounding box center [365, 184] width 35 height 35
click at [1323, 648] on img at bounding box center [1317, 640] width 33 height 33
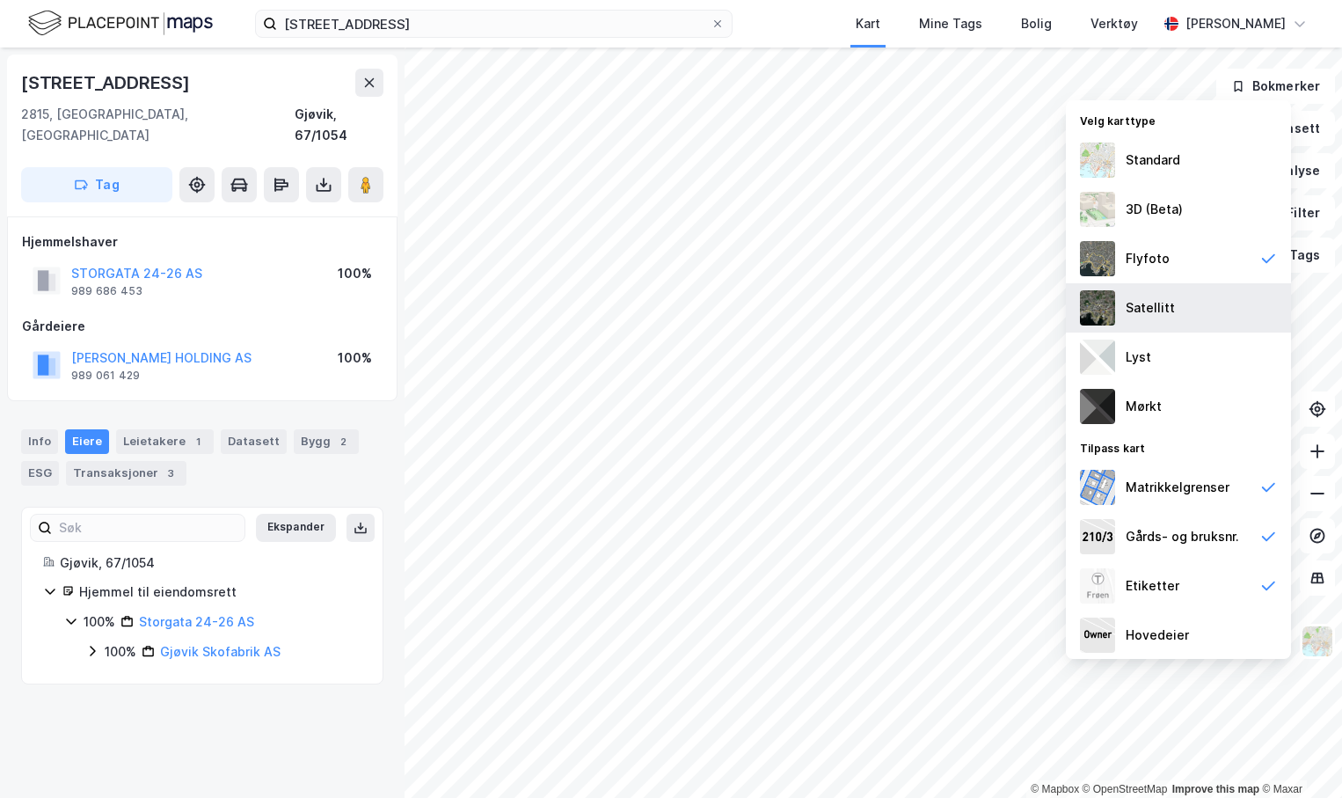
click at [1176, 300] on div "Satellitt" at bounding box center [1178, 307] width 225 height 49
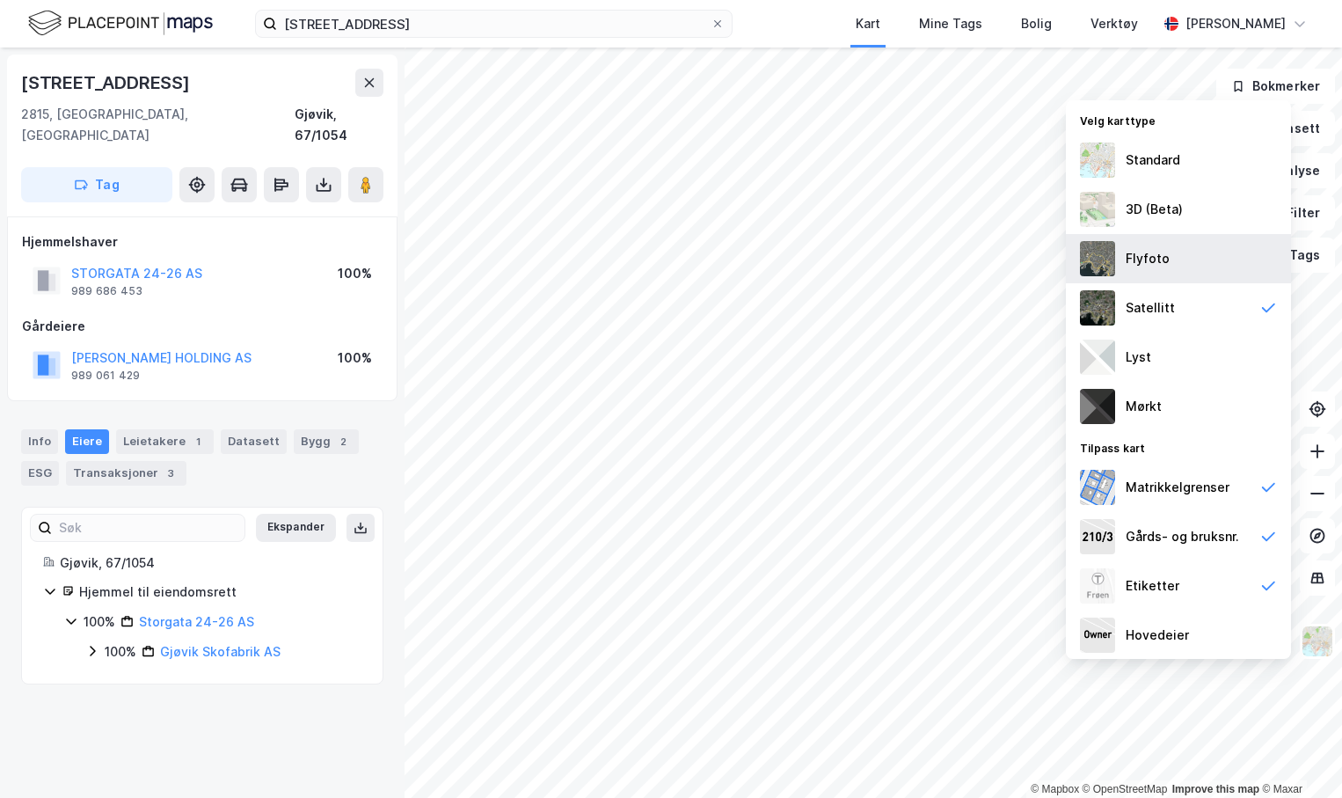
click at [1173, 266] on div "Flyfoto" at bounding box center [1178, 258] width 225 height 49
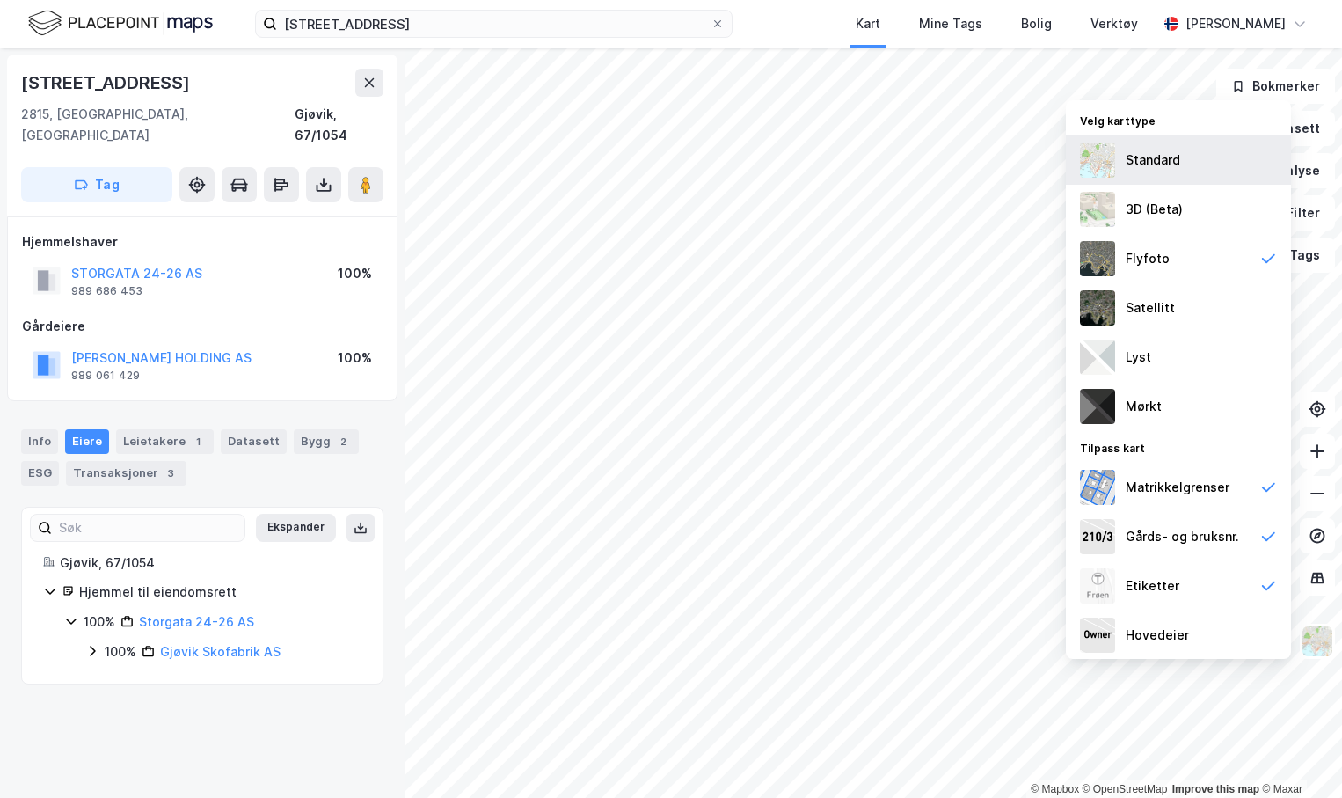
click at [1160, 161] on div "Standard" at bounding box center [1153, 159] width 55 height 21
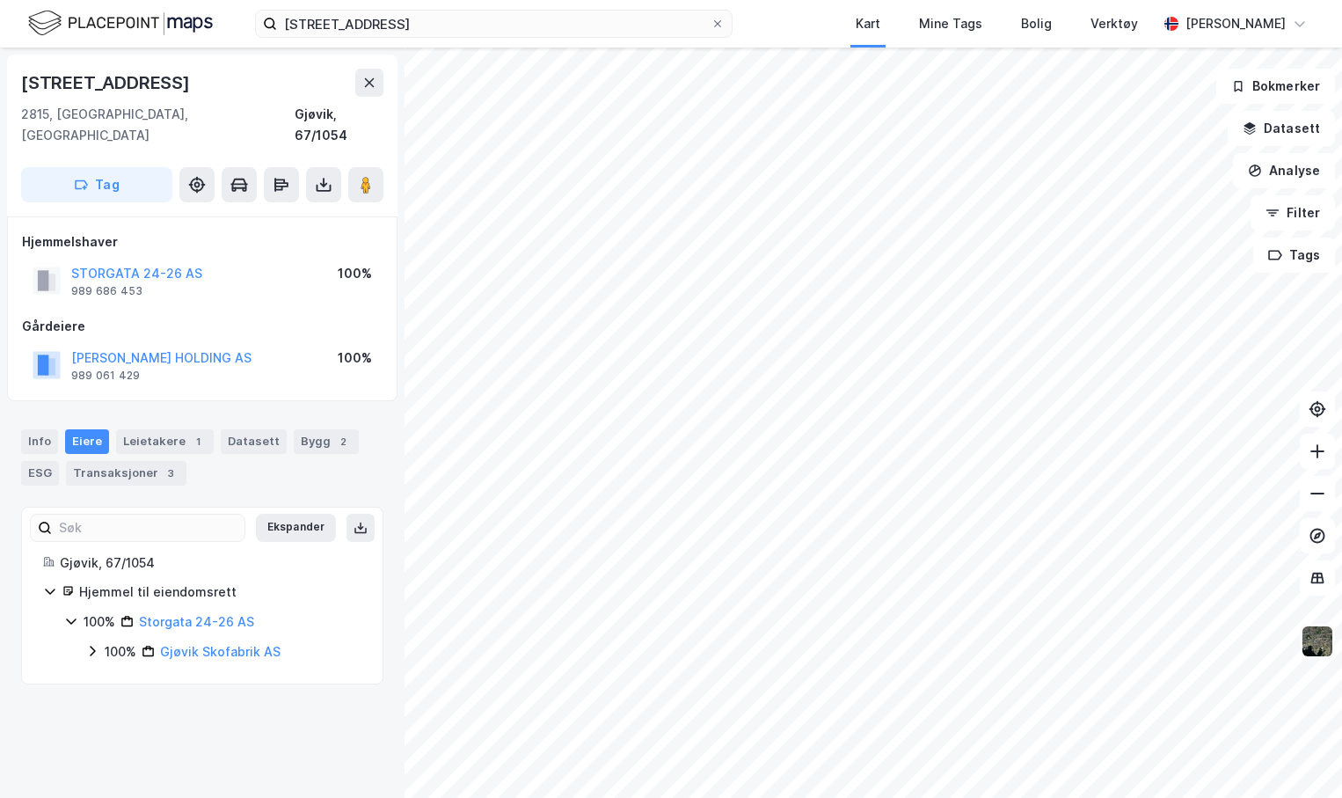
click at [1308, 640] on img at bounding box center [1317, 640] width 33 height 33
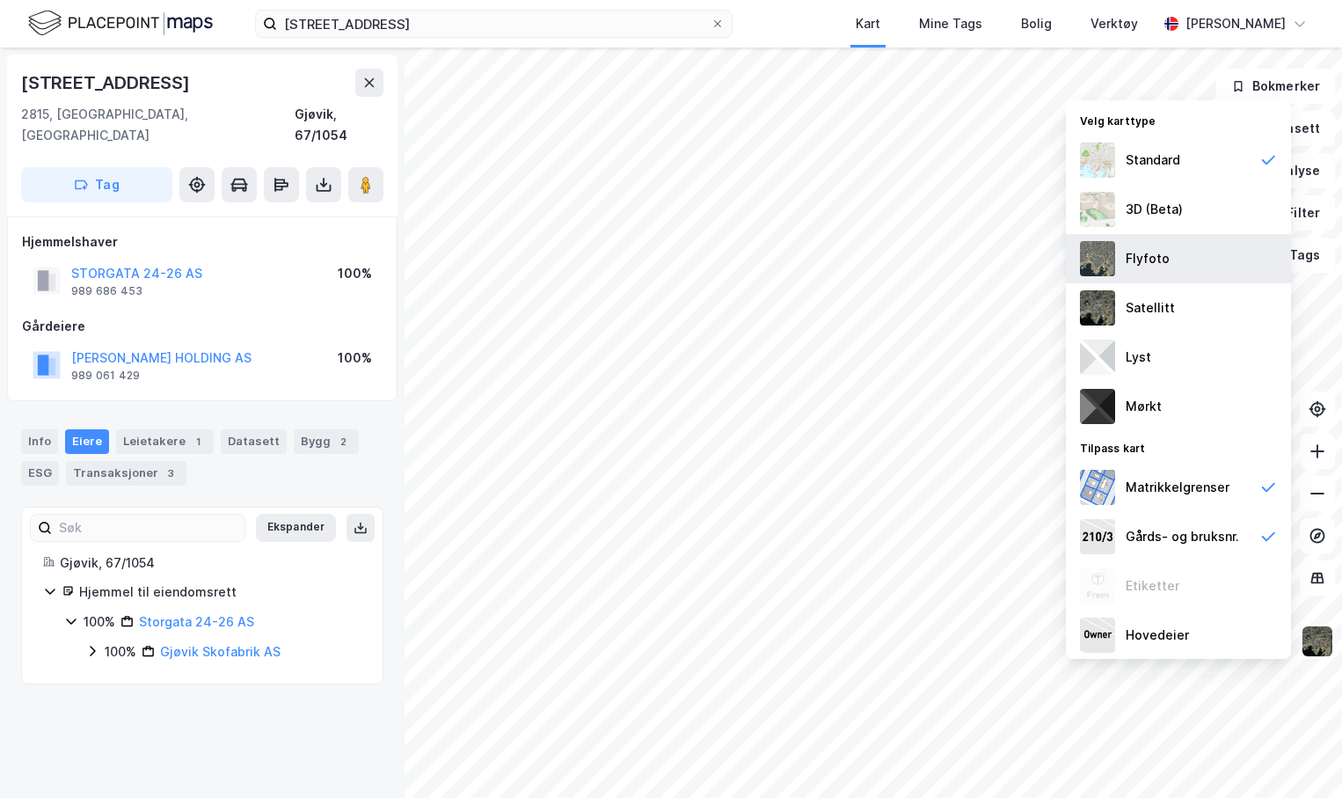
click at [1180, 266] on div "Flyfoto" at bounding box center [1178, 258] width 225 height 49
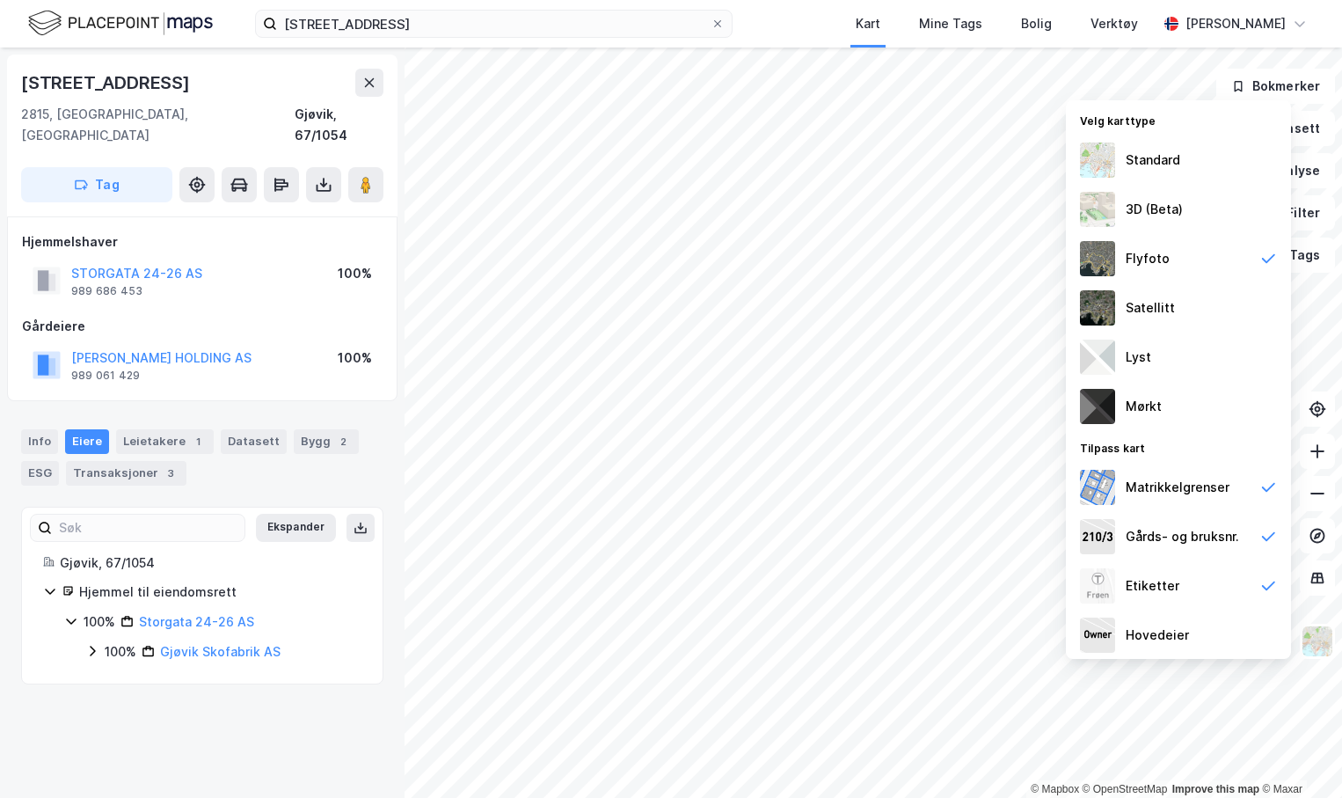
click at [192, 740] on div "[STREET_ADDRESS], Innlandet [GEOGRAPHIC_DATA], 67/1054 Tag Hjemmelshaver STORGA…" at bounding box center [202, 422] width 405 height 750
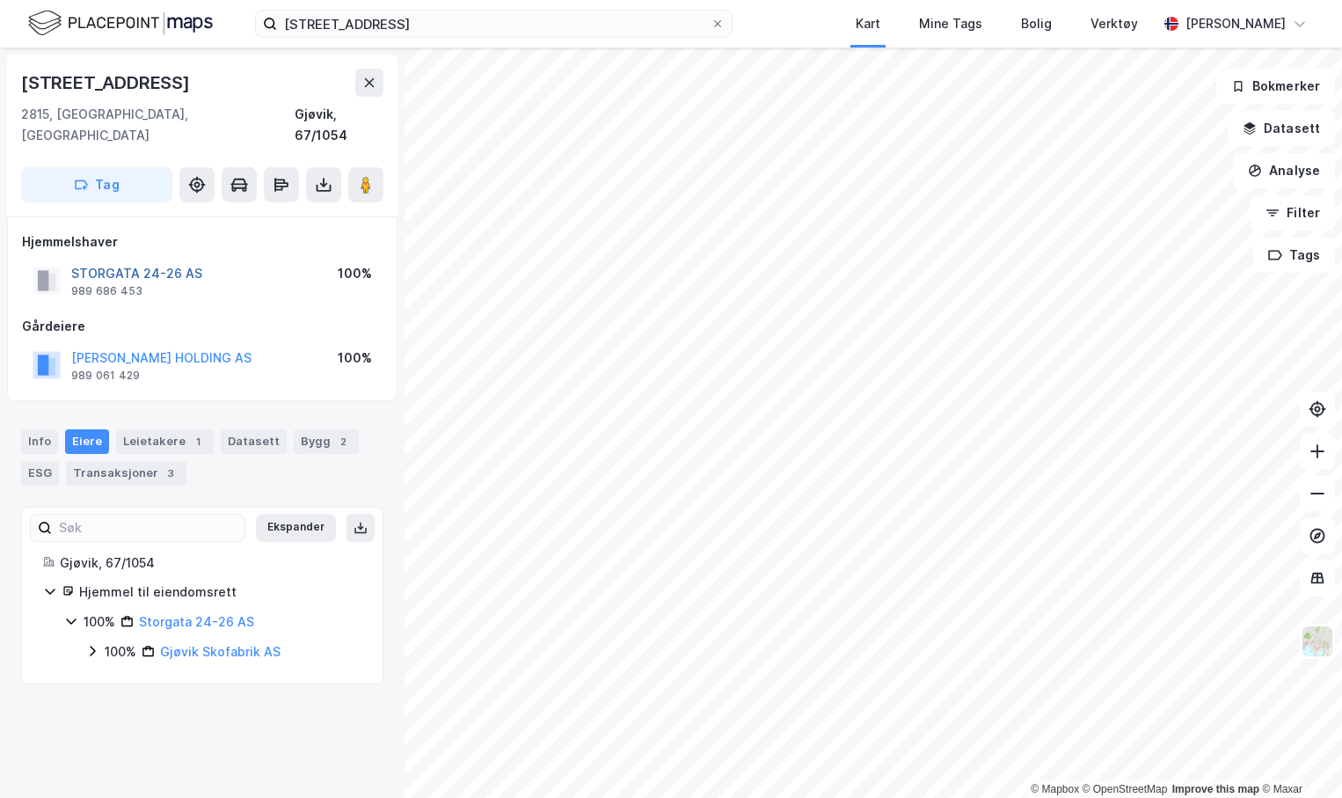
click at [0, 0] on button "STORGATA 24-26 AS" at bounding box center [0, 0] width 0 height 0
